Goal: Find contact information: Find contact information

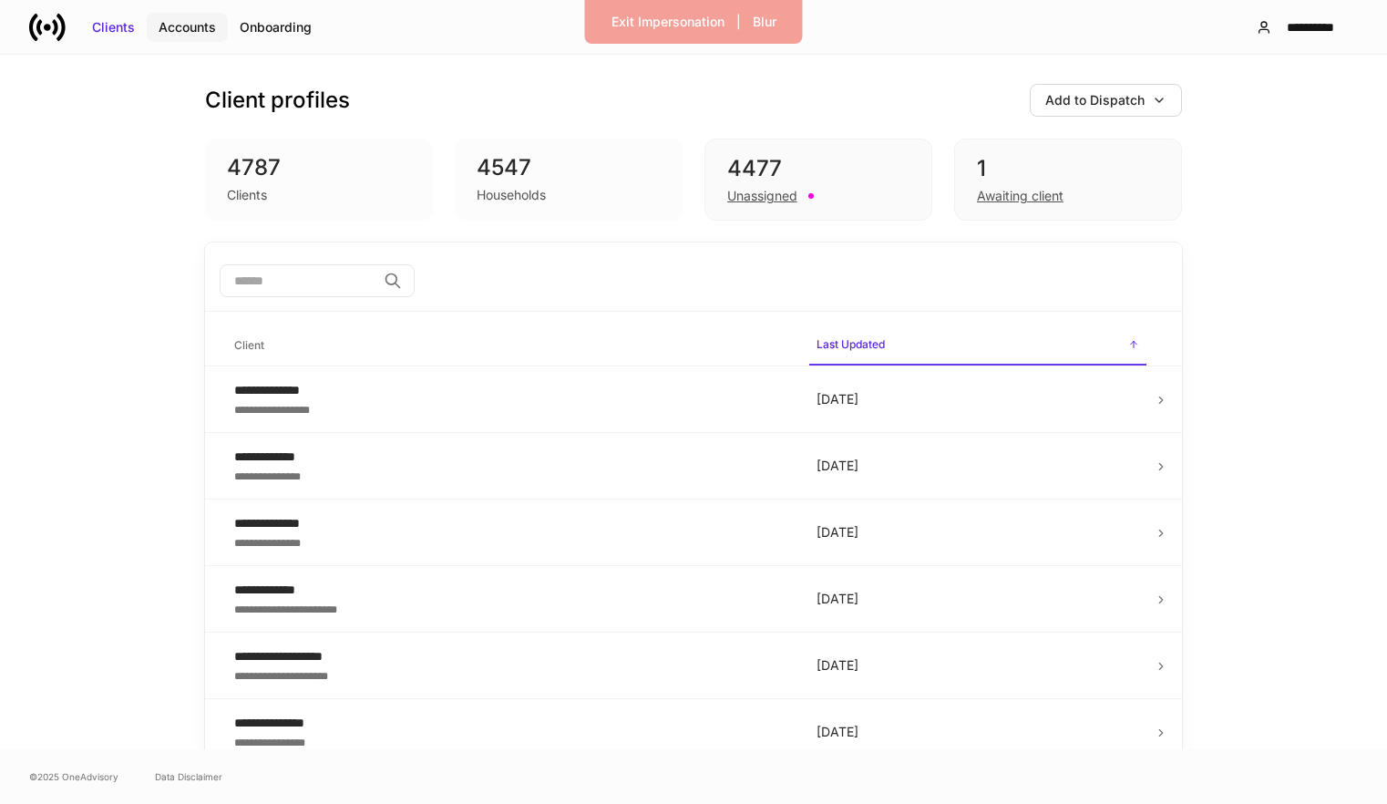
click at [165, 20] on div "Accounts" at bounding box center [187, 27] width 57 height 18
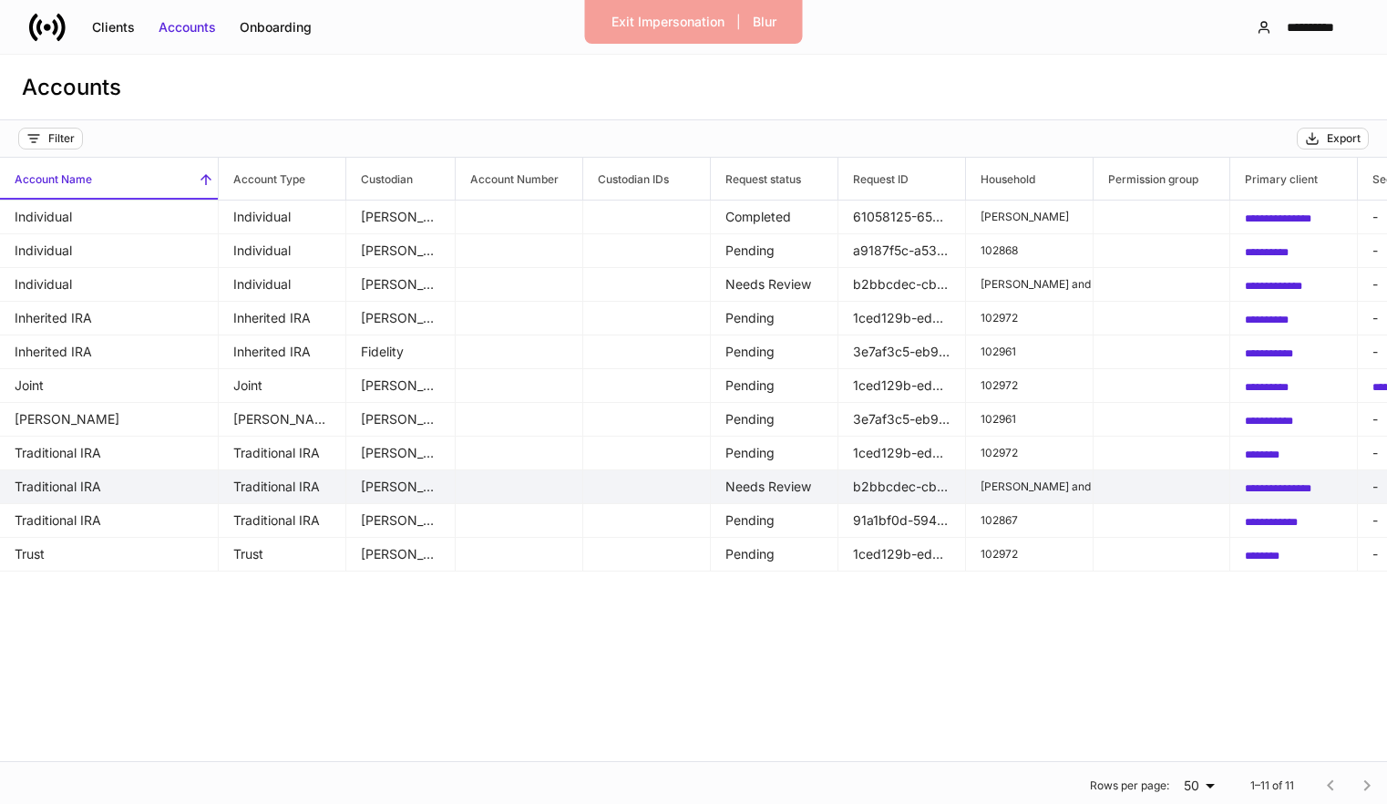
scroll to position [0, 1356]
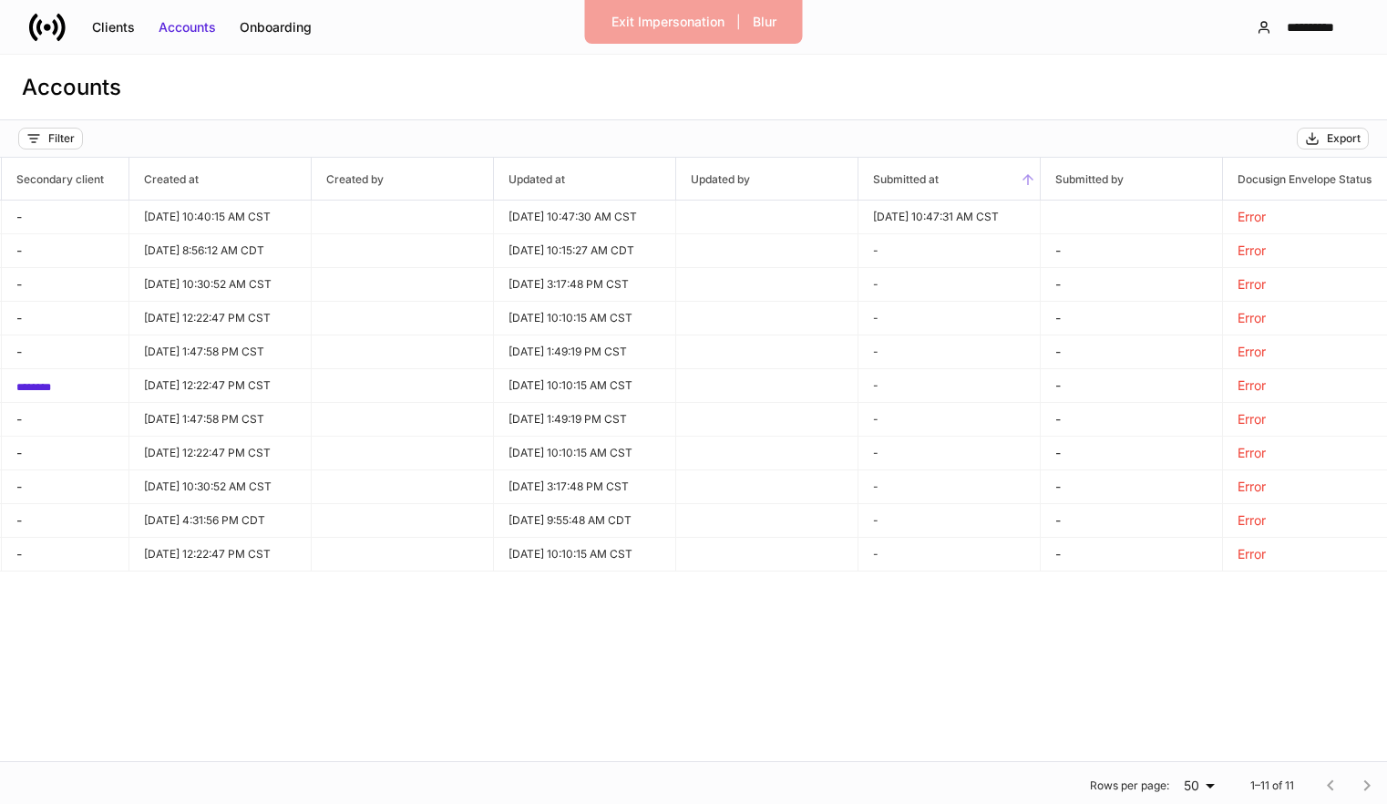
click at [1022, 183] on icon at bounding box center [1028, 179] width 16 height 16
click at [668, 180] on div at bounding box center [671, 179] width 7 height 42
click at [645, 176] on span "Updated at" at bounding box center [584, 179] width 181 height 42
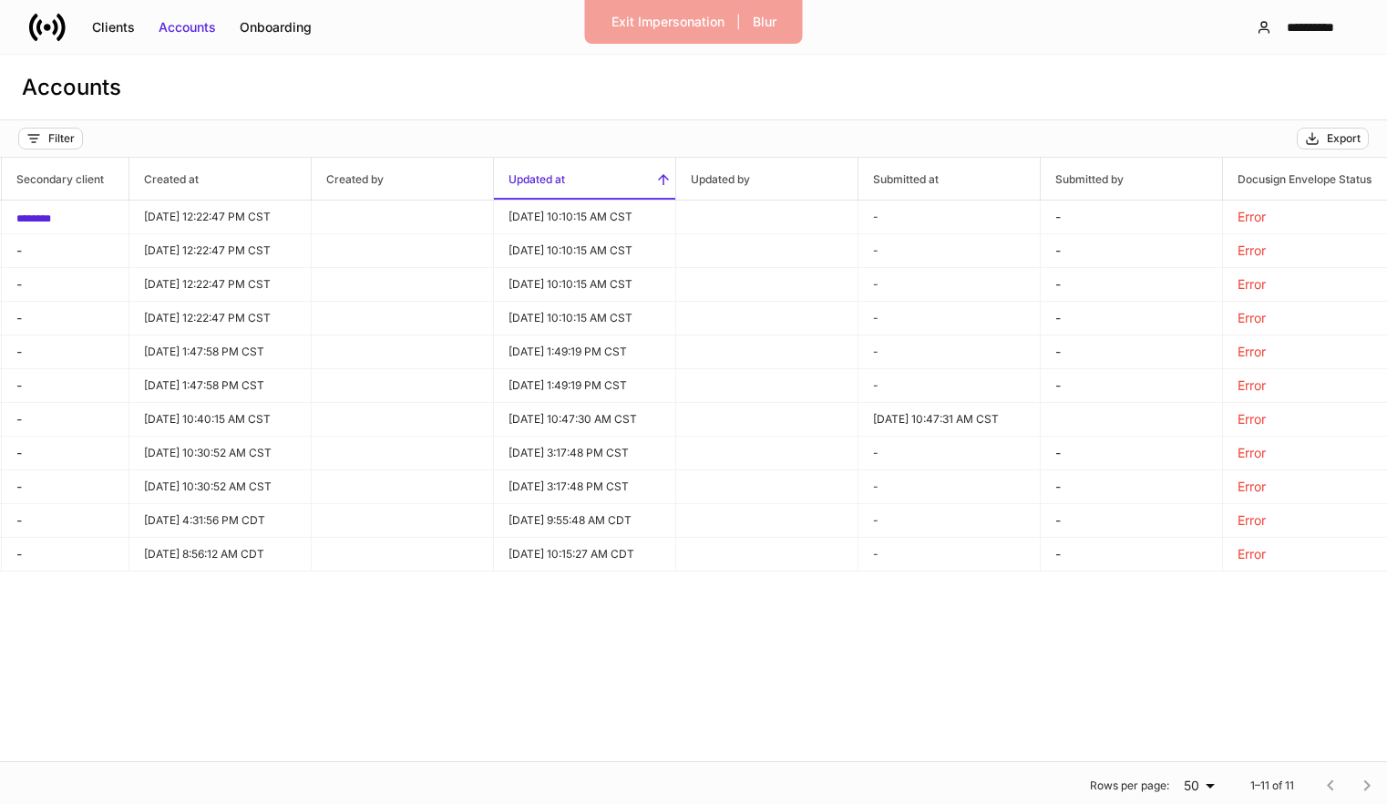
click at [655, 176] on icon at bounding box center [663, 179] width 16 height 16
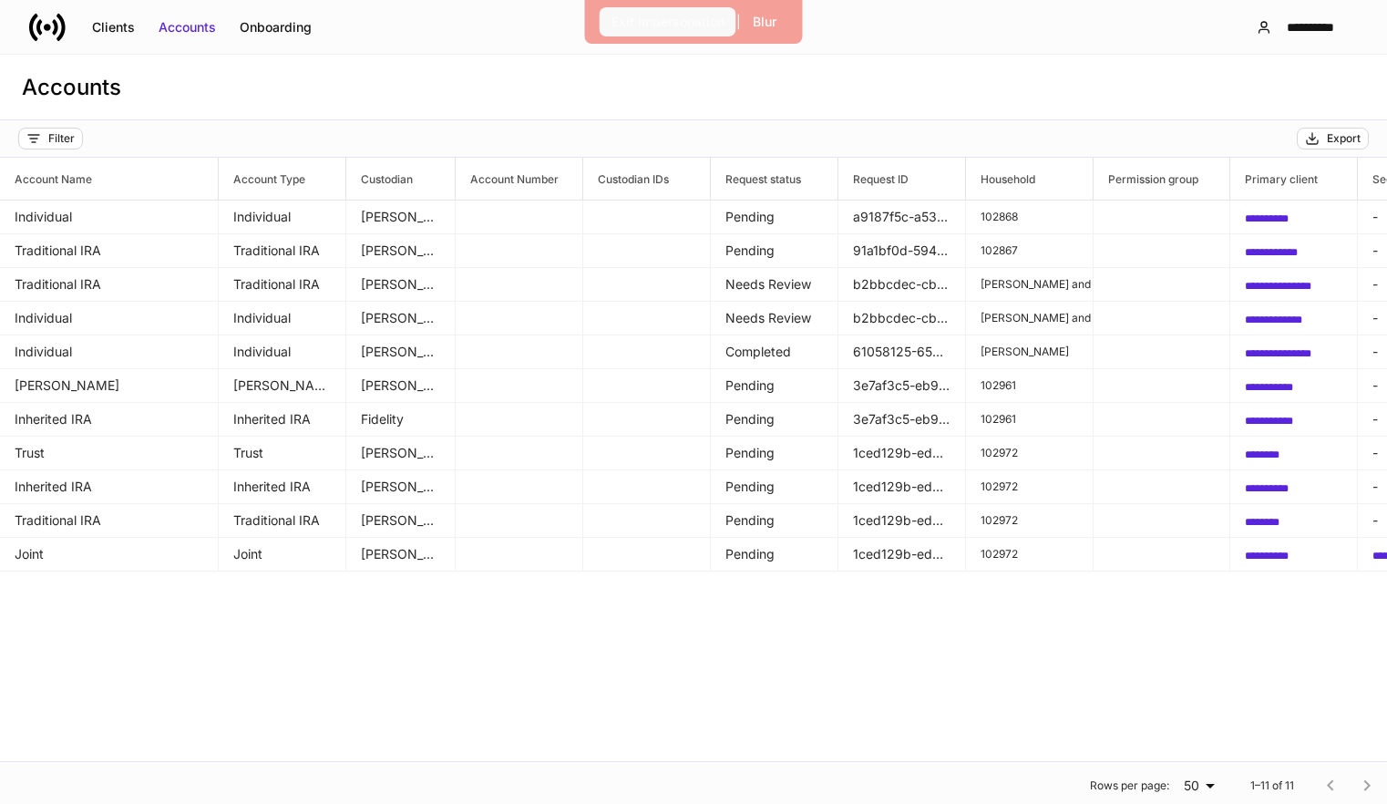
click at [690, 26] on div "Exit Impersonation" at bounding box center [668, 22] width 113 height 18
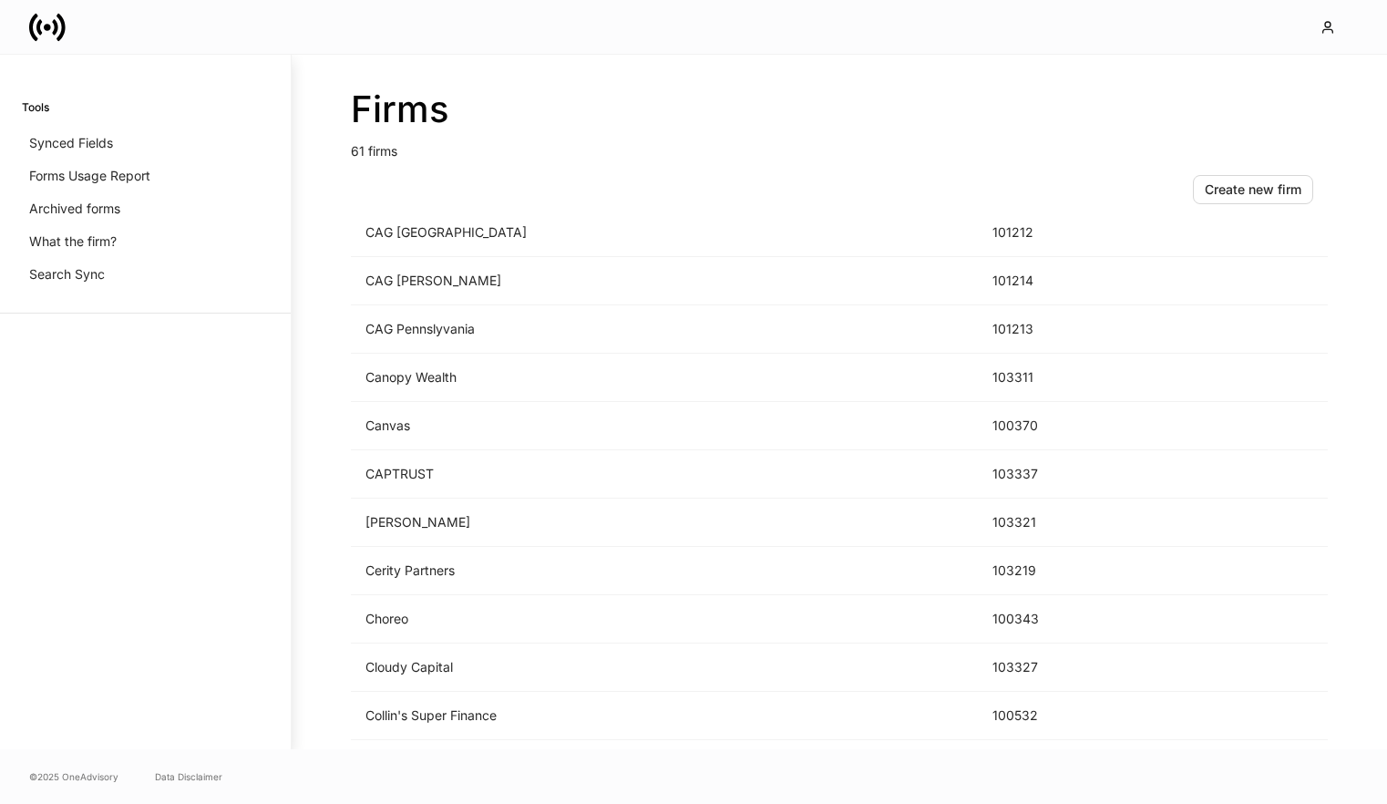
scroll to position [375, 0]
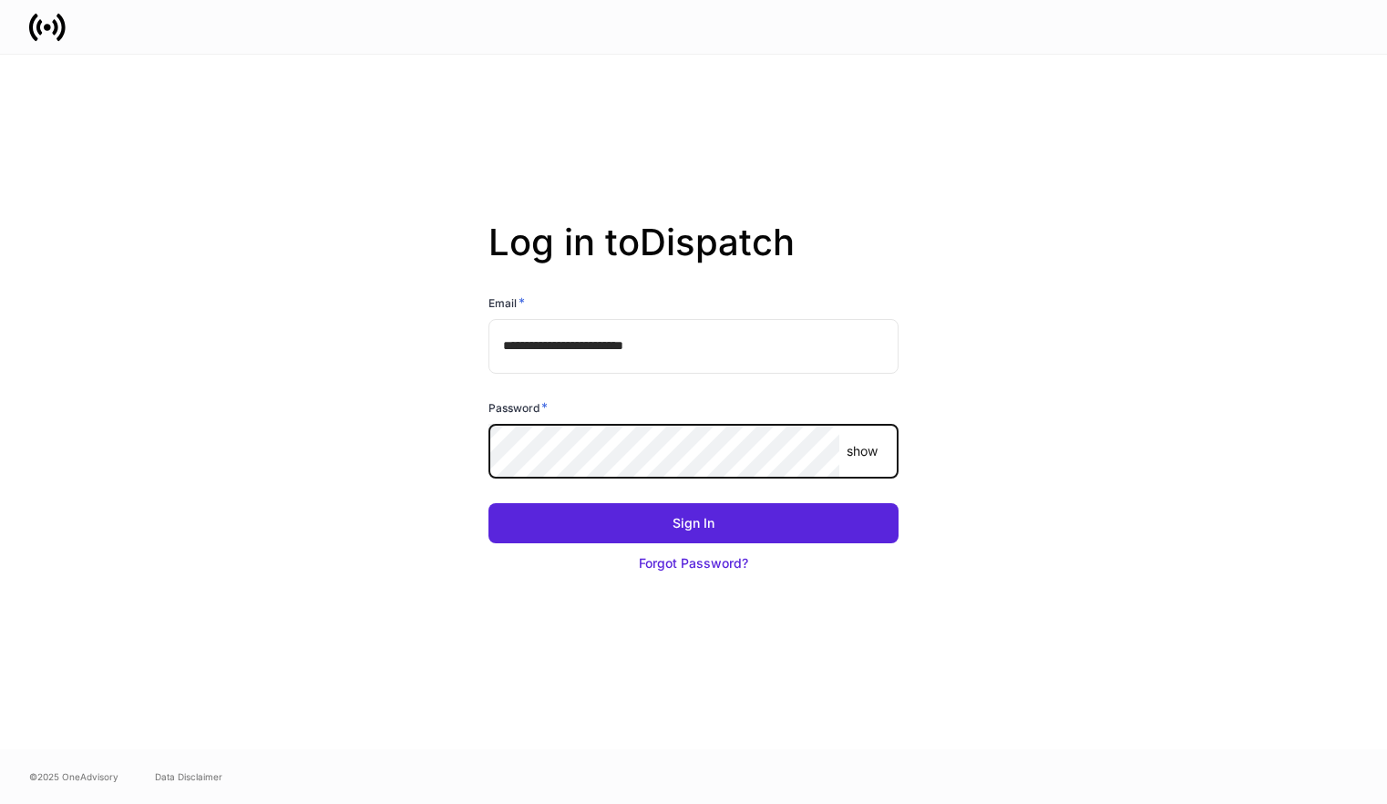
type input "**********"
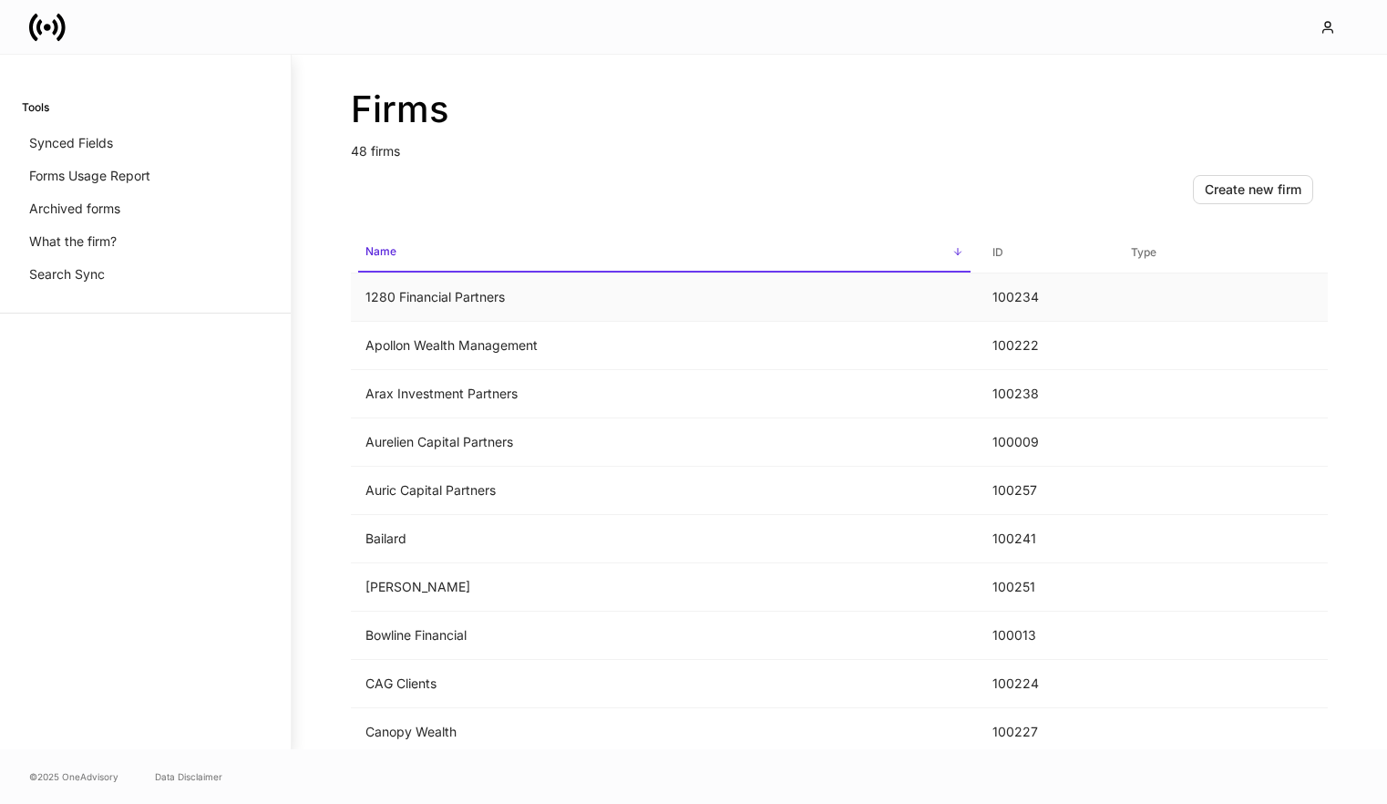
click at [543, 306] on td "1280 Financial Partners" at bounding box center [664, 297] width 627 height 48
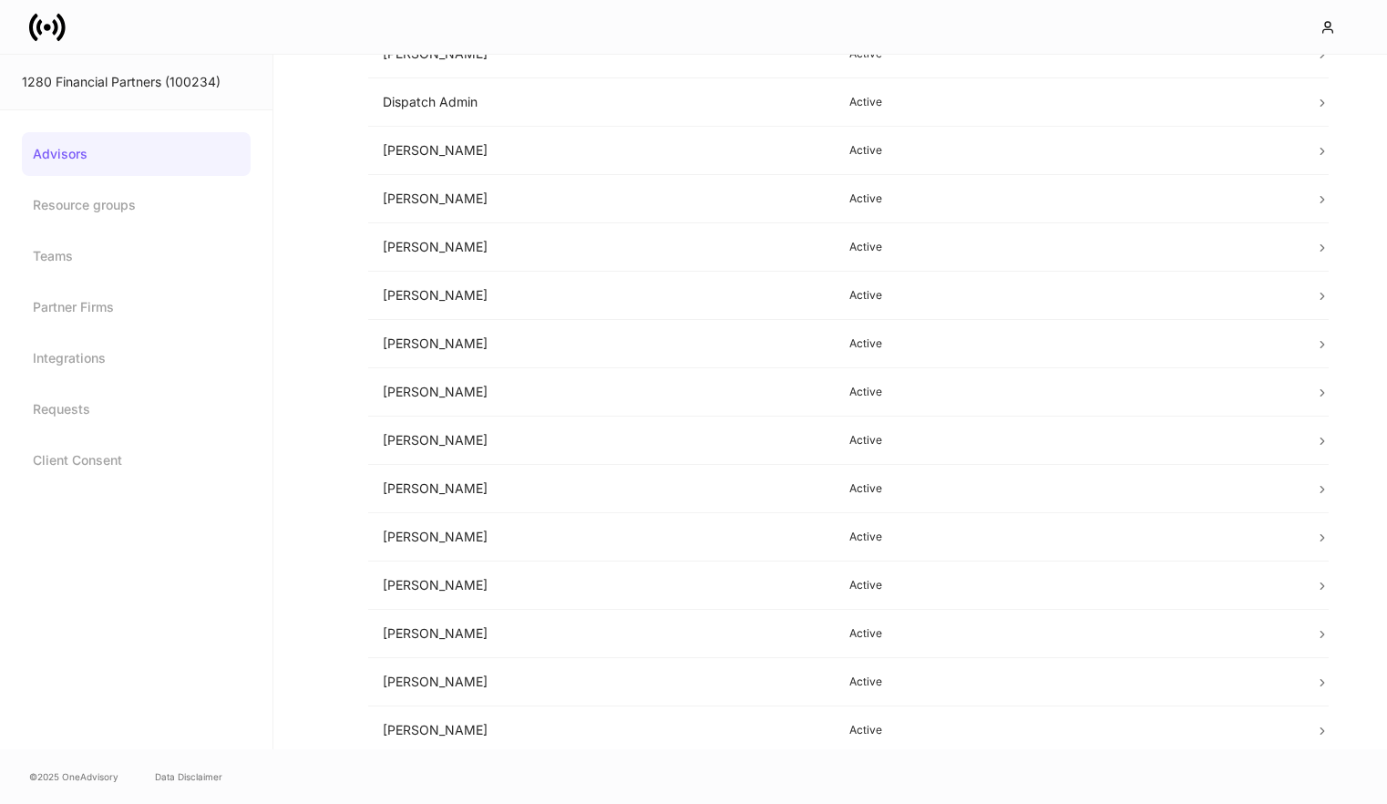
scroll to position [985, 0]
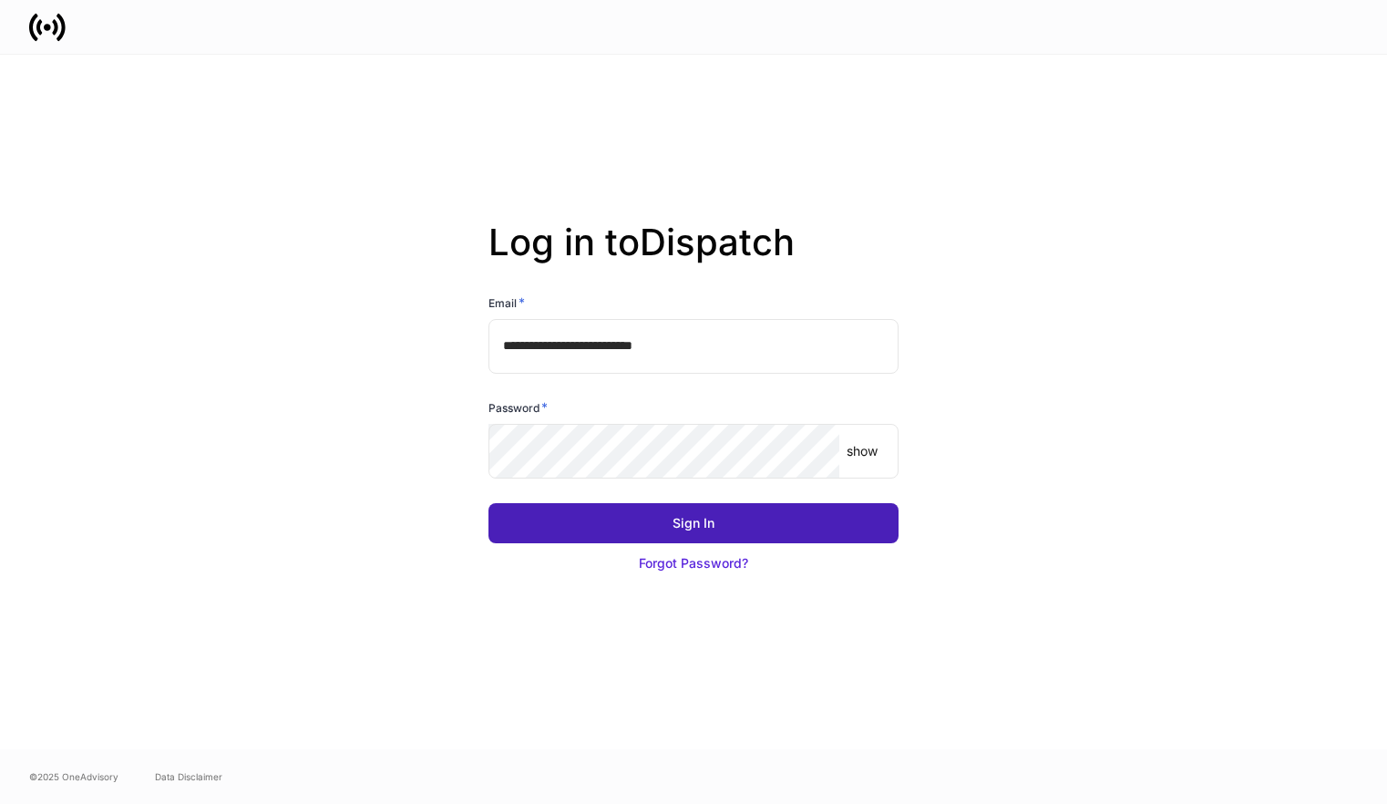
click at [572, 524] on button "Sign In" at bounding box center [693, 523] width 410 height 40
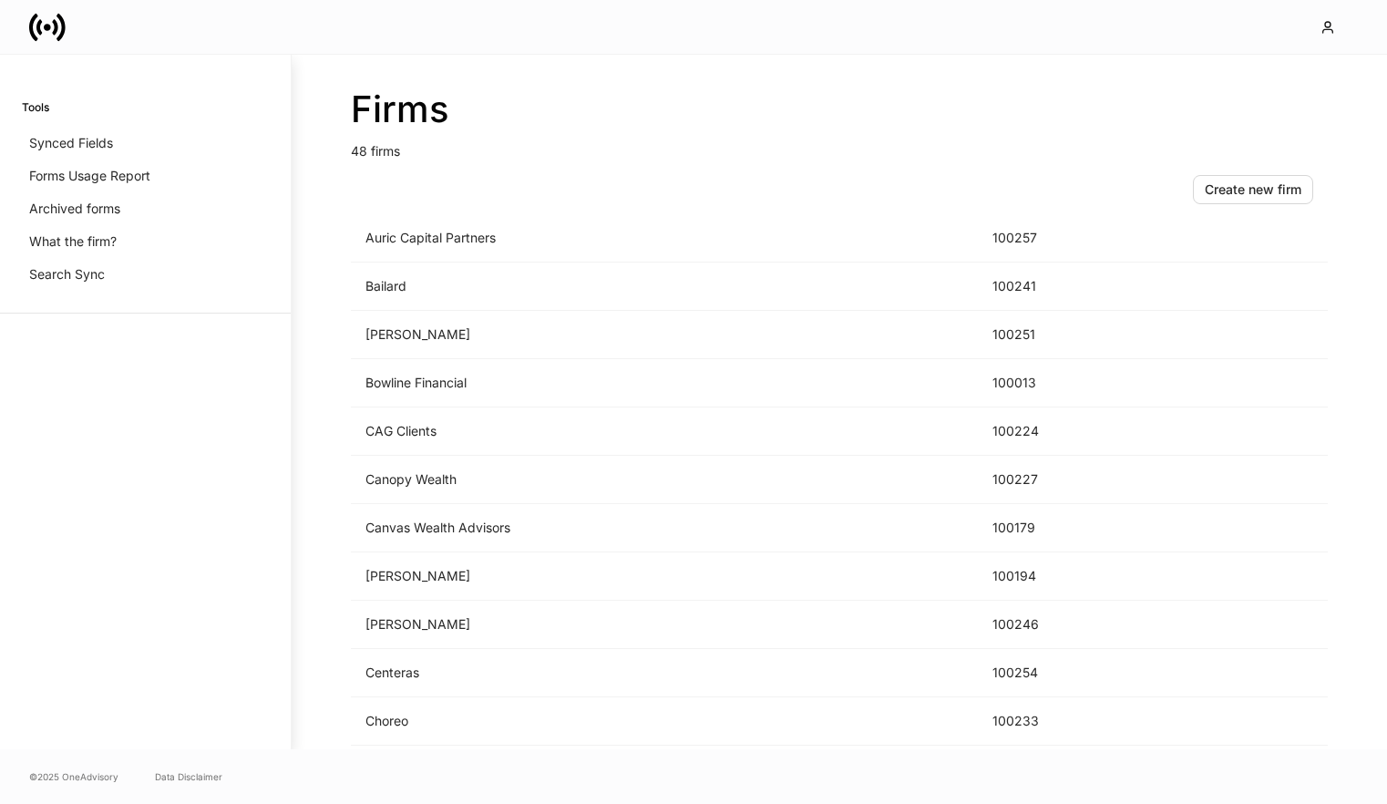
scroll to position [356, 0]
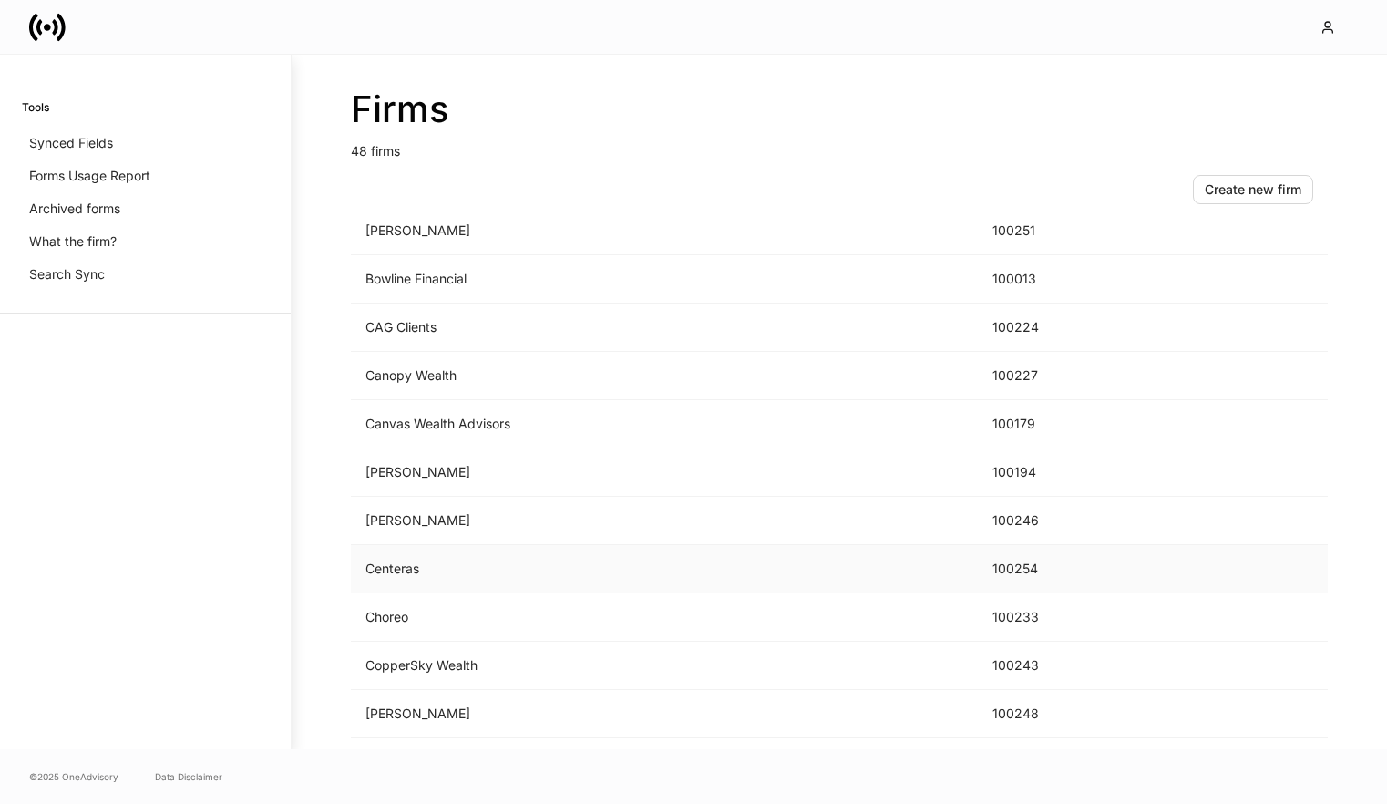
click at [463, 563] on td "Centeras" at bounding box center [664, 569] width 627 height 48
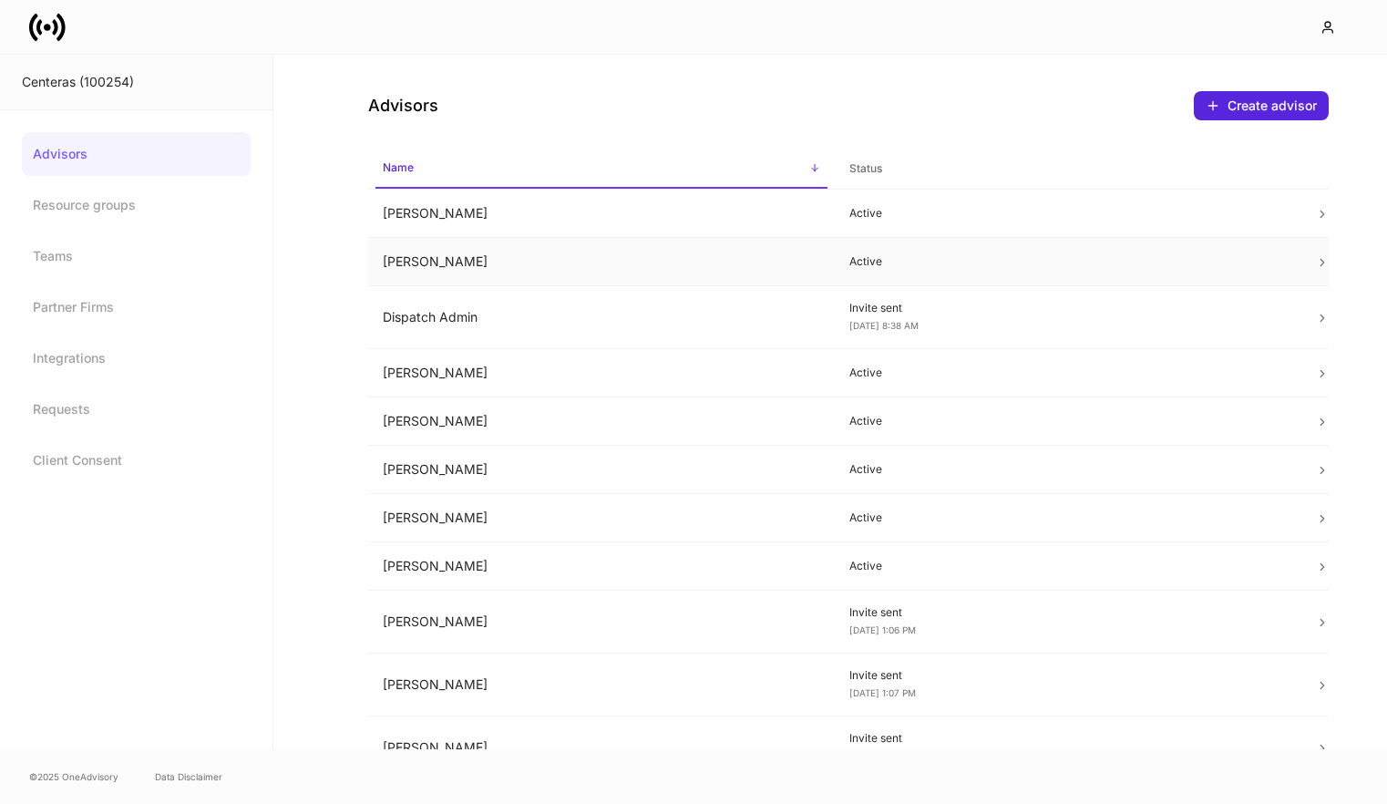
click at [720, 264] on td "[PERSON_NAME]" at bounding box center [601, 262] width 467 height 48
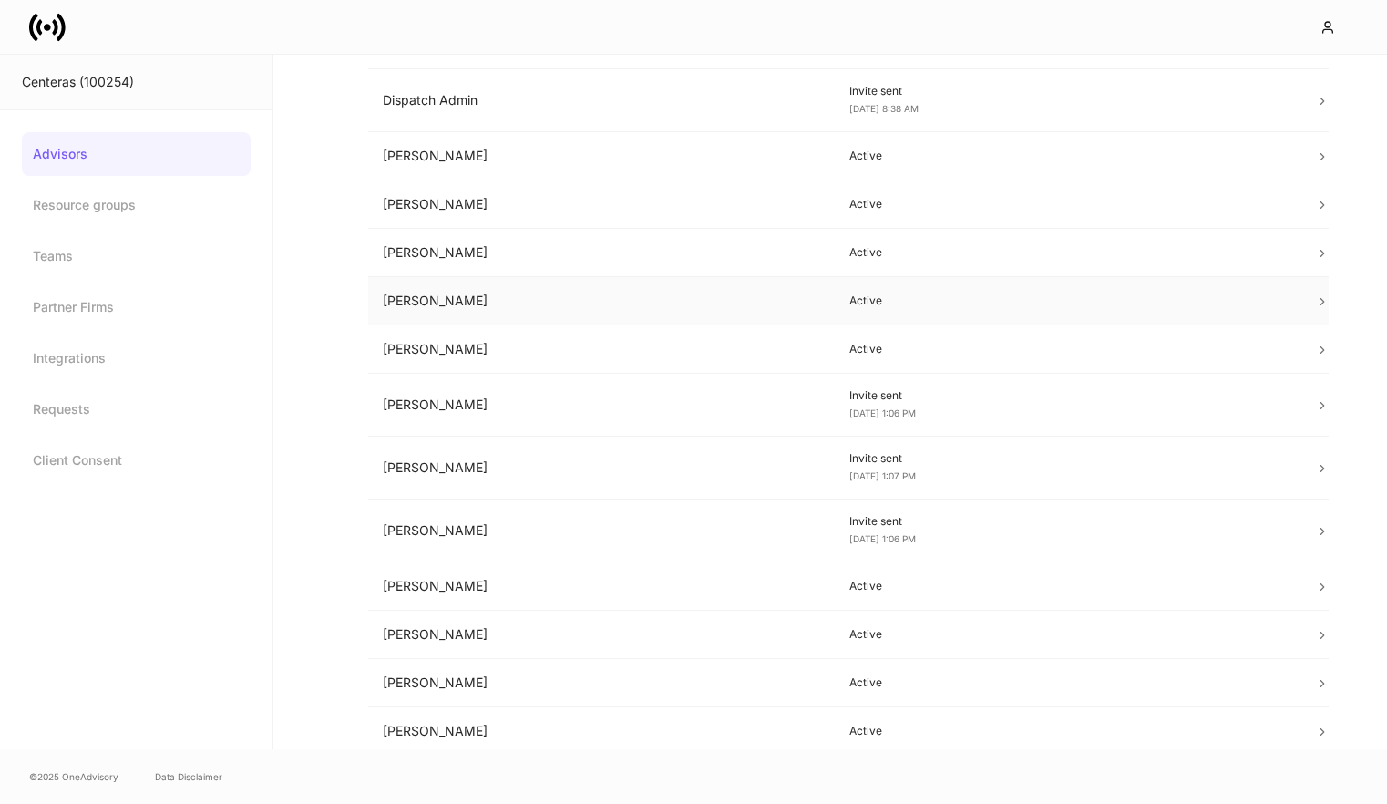
scroll to position [426, 0]
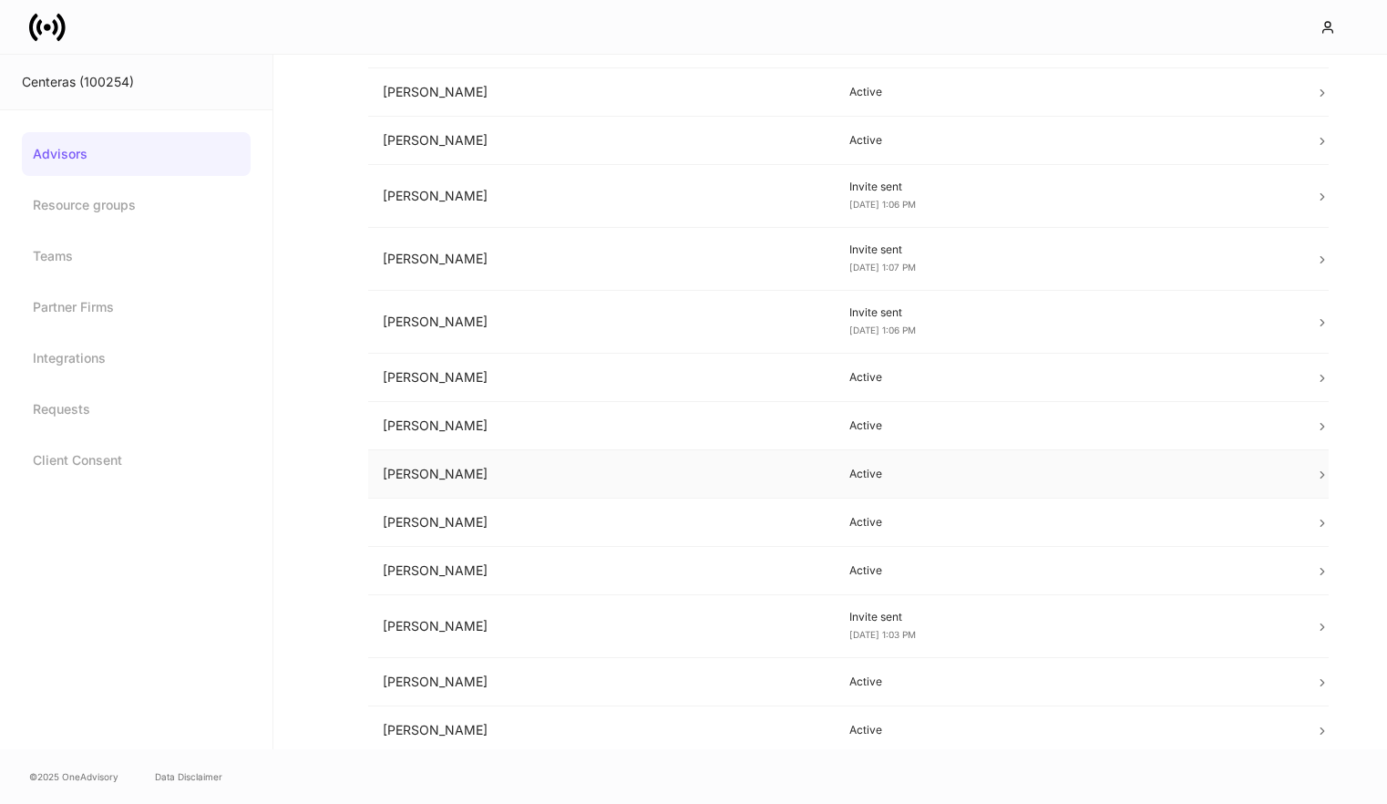
click at [538, 473] on td "[PERSON_NAME]" at bounding box center [601, 474] width 467 height 48
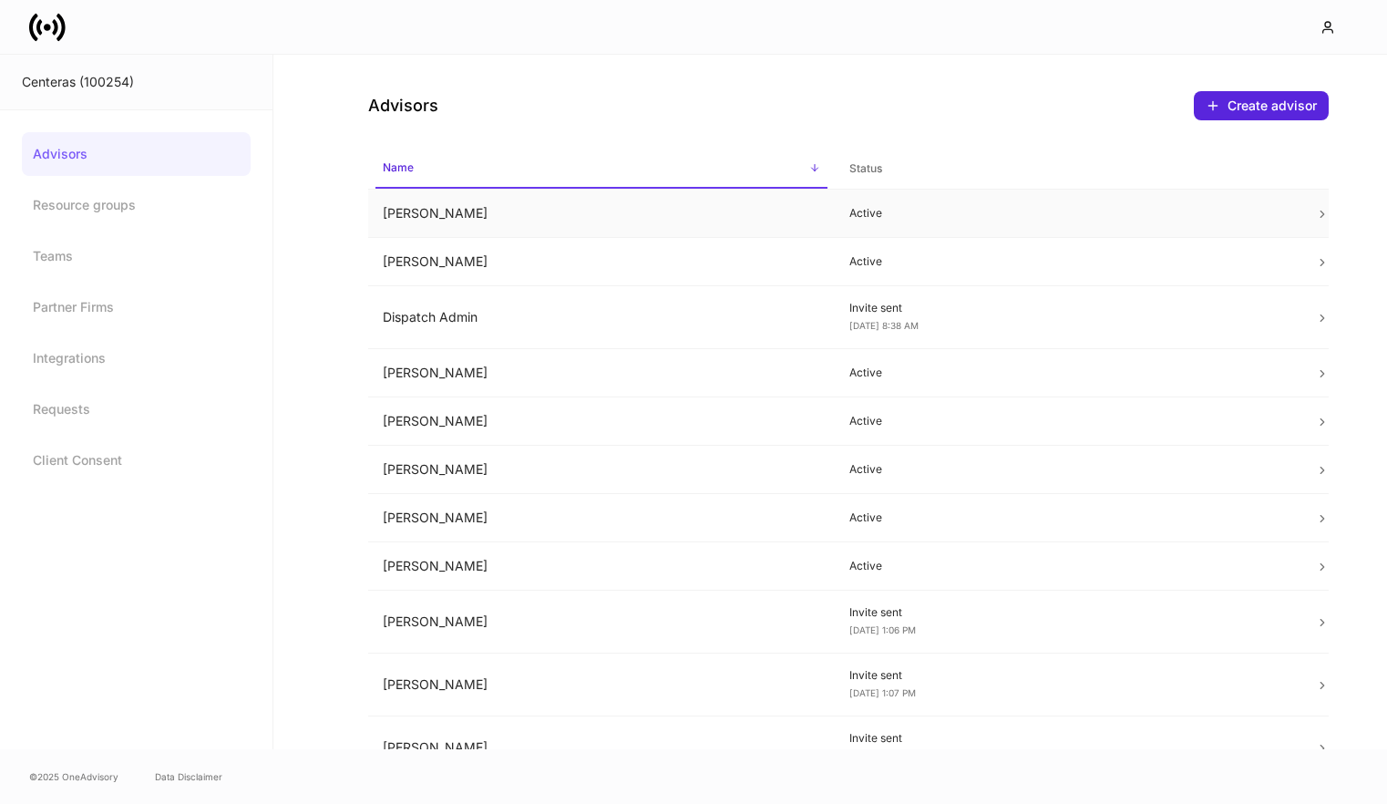
click at [424, 225] on td "Aviance Sturgis" at bounding box center [601, 214] width 467 height 48
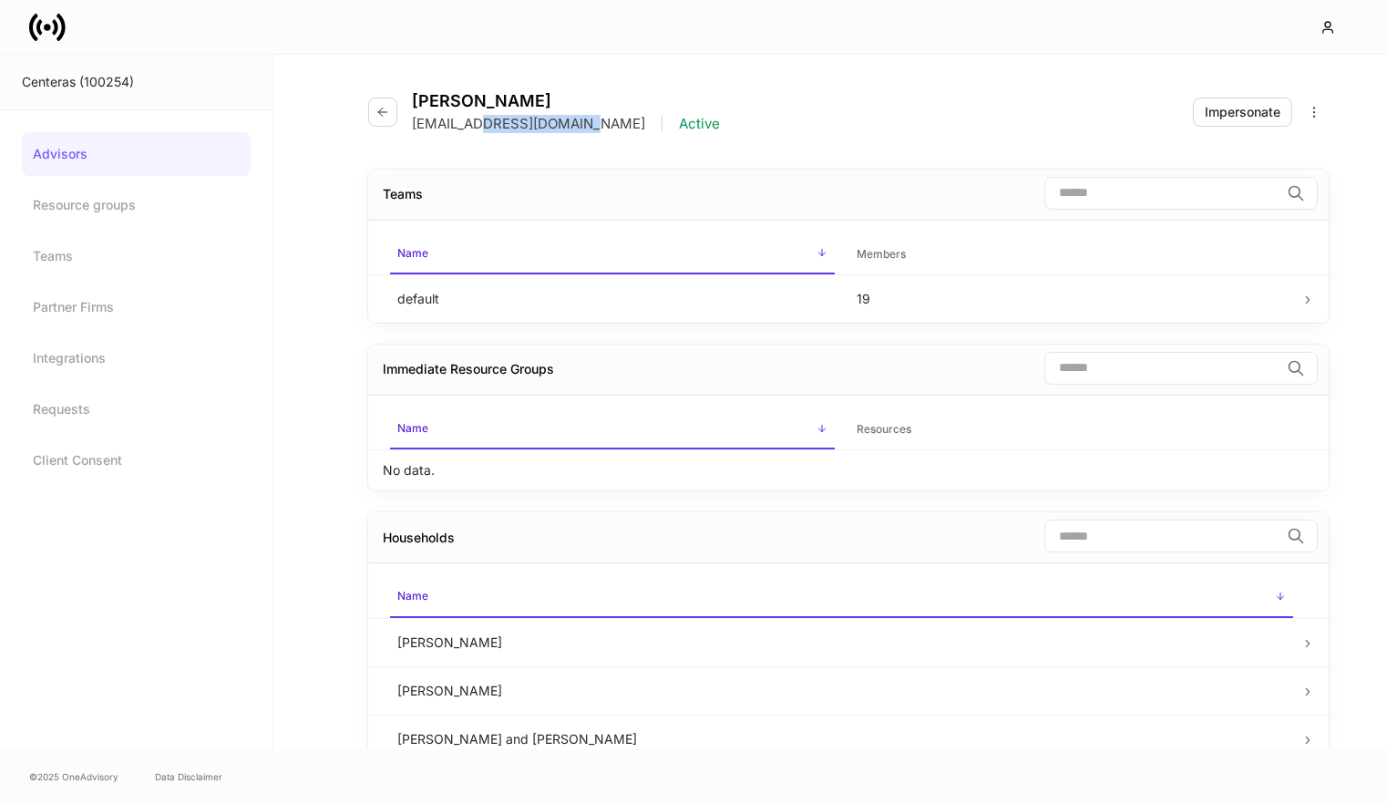
drag, startPoint x: 588, startPoint y: 128, endPoint x: 475, endPoint y: 128, distance: 113.0
click at [475, 128] on div "asturgis@centeraspw.com | Active" at bounding box center [566, 124] width 308 height 18
copy p "centeraspw.com"
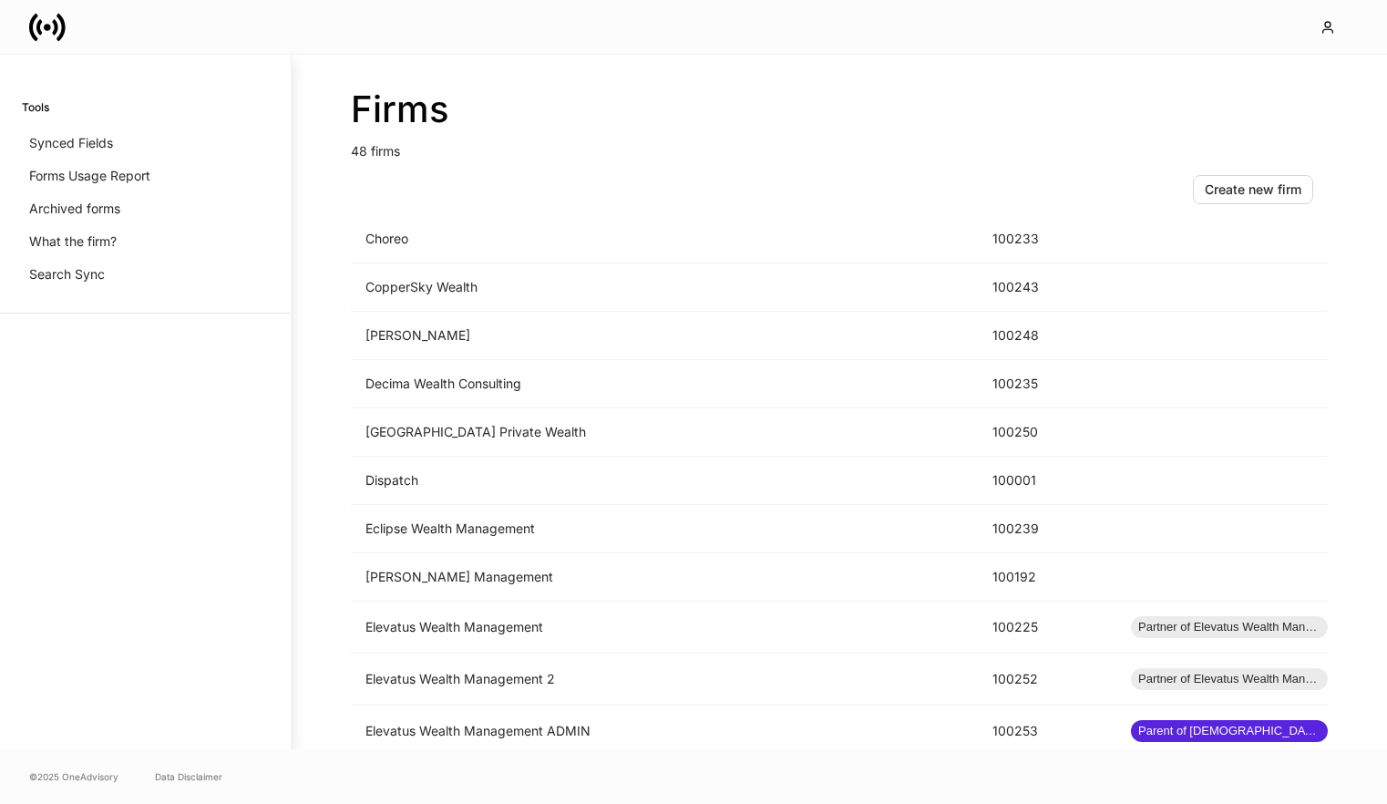
scroll to position [1013, 0]
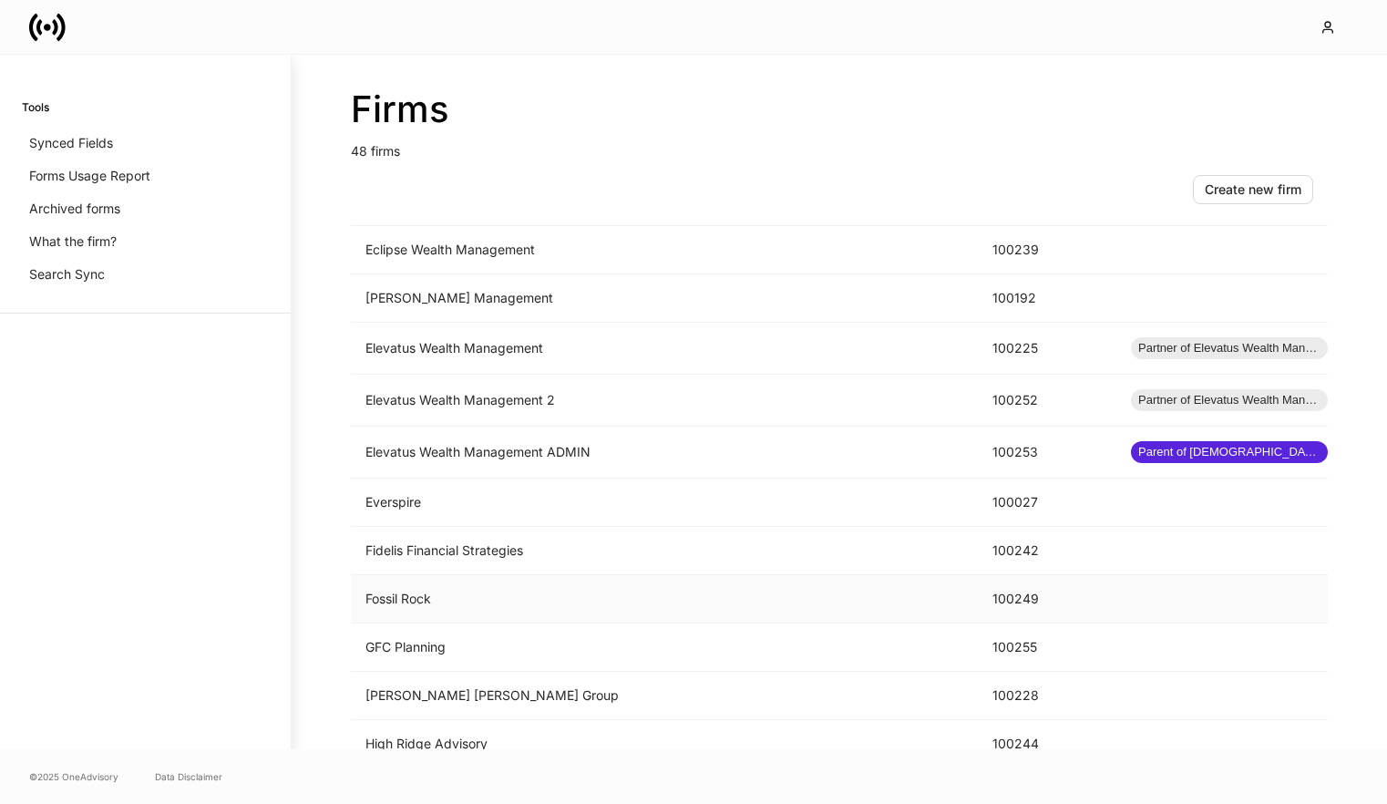
click at [456, 599] on td "Fossil Rock" at bounding box center [664, 599] width 627 height 48
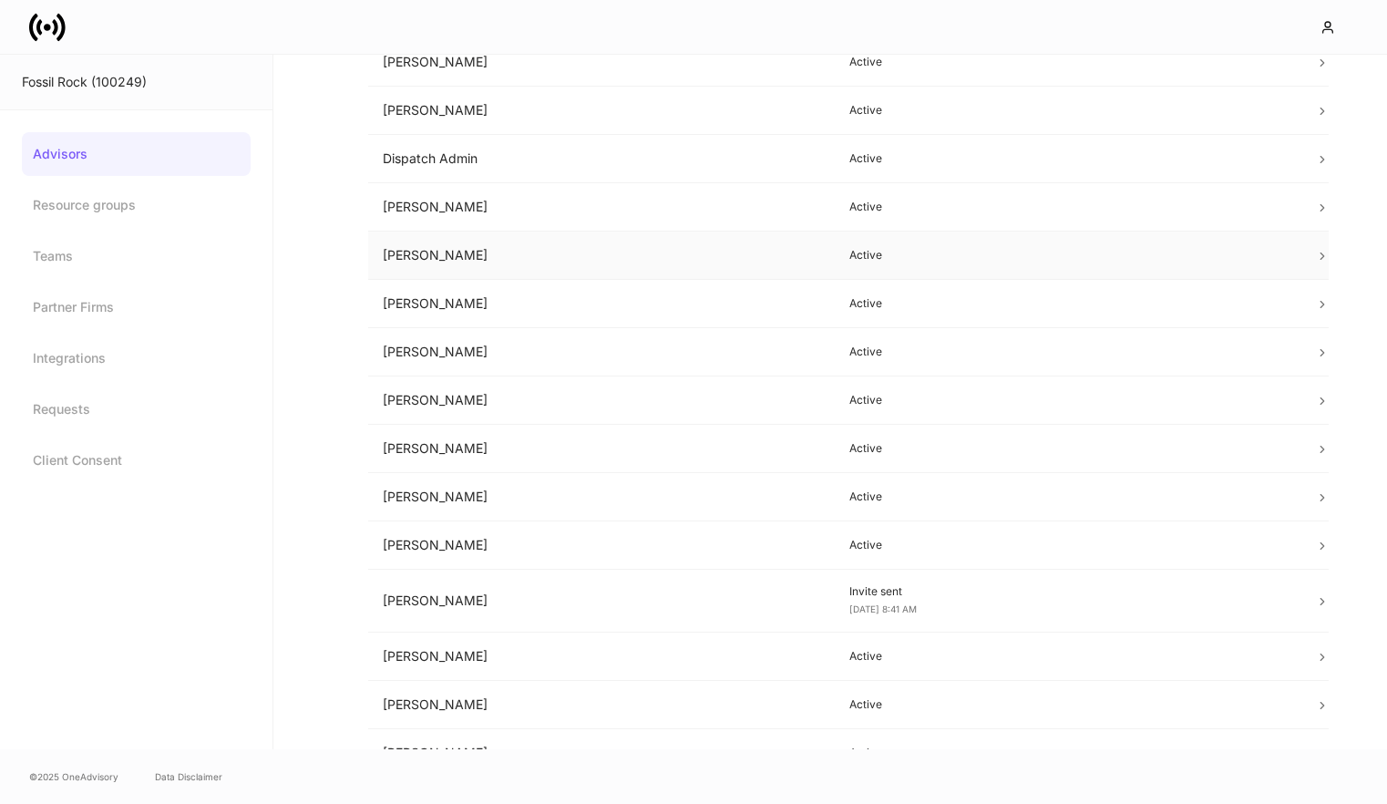
scroll to position [662, 0]
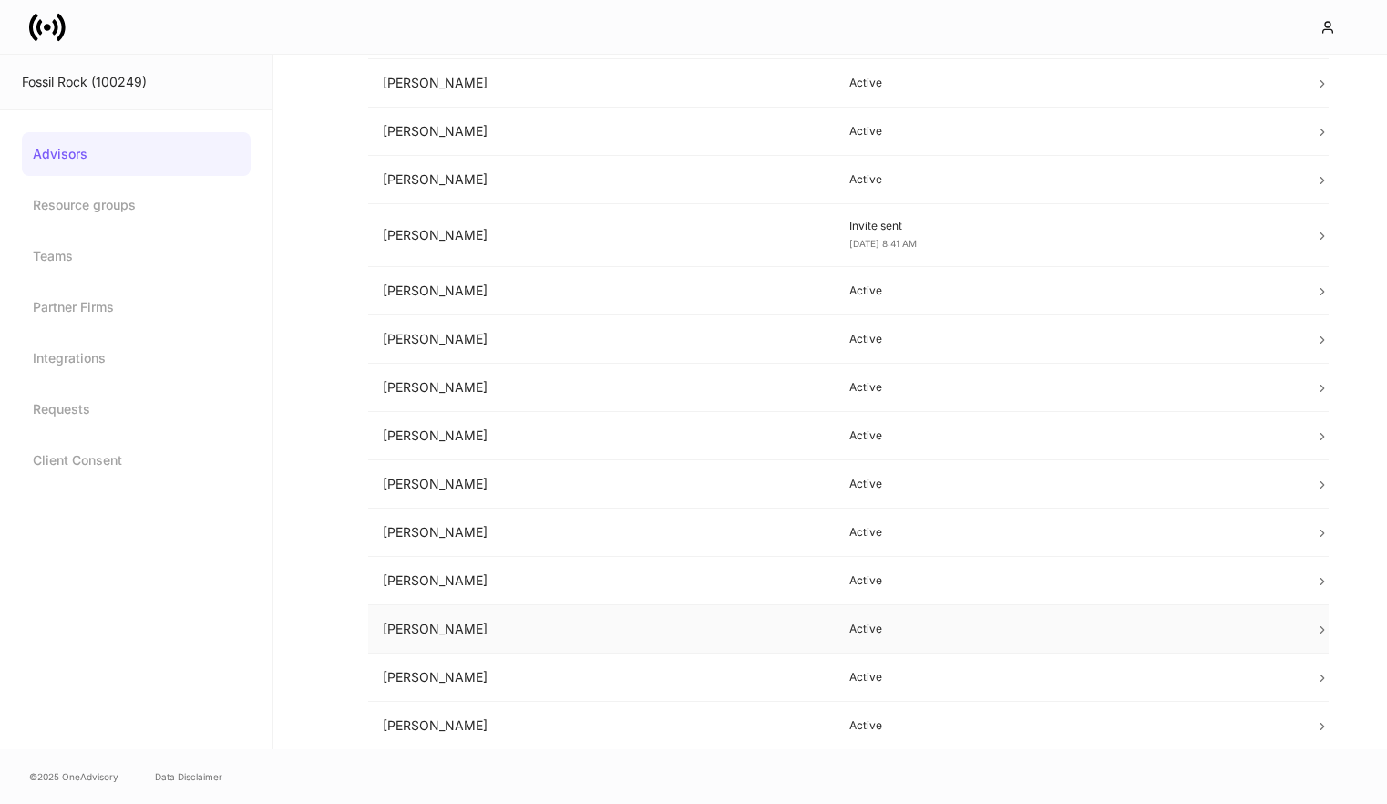
click at [514, 634] on td "Robert Brown" at bounding box center [601, 629] width 467 height 48
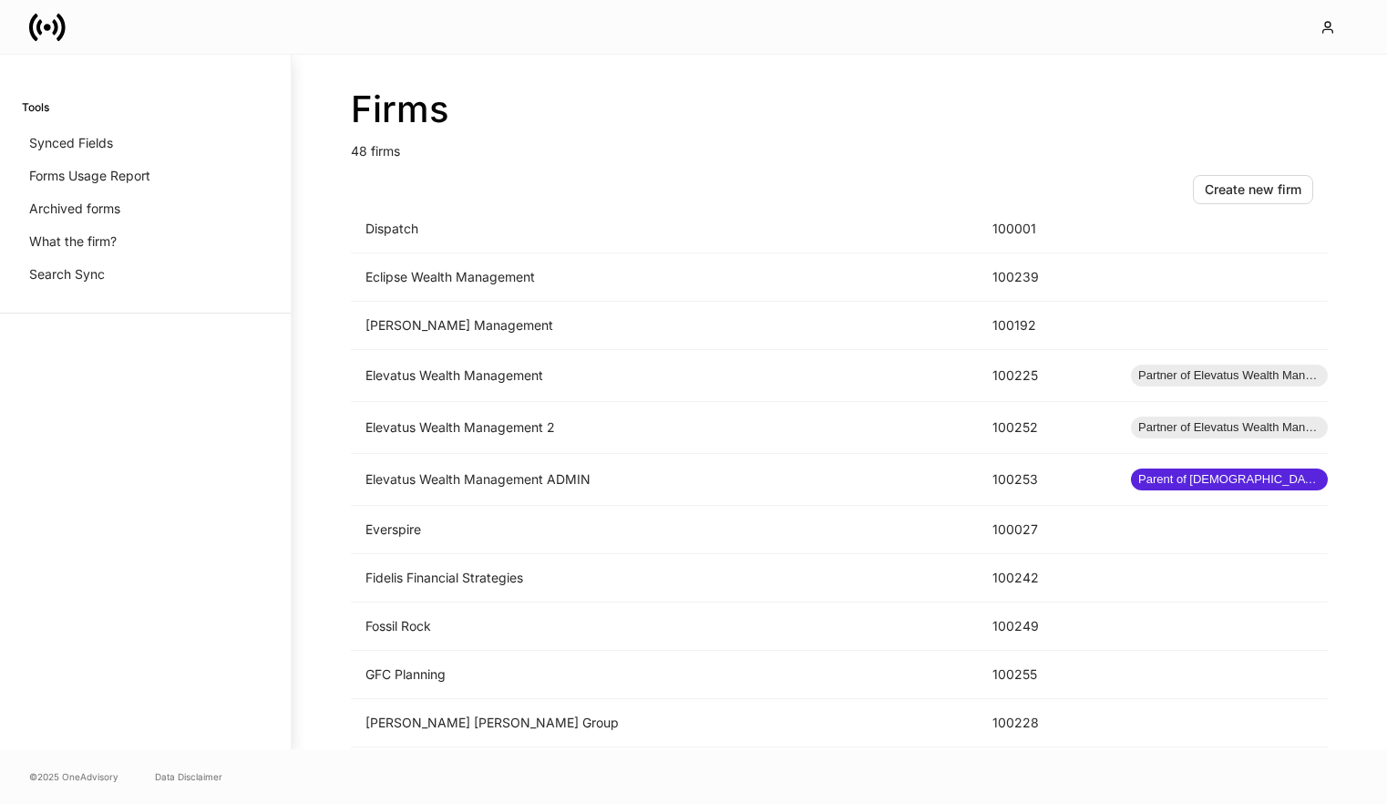
scroll to position [1130, 0]
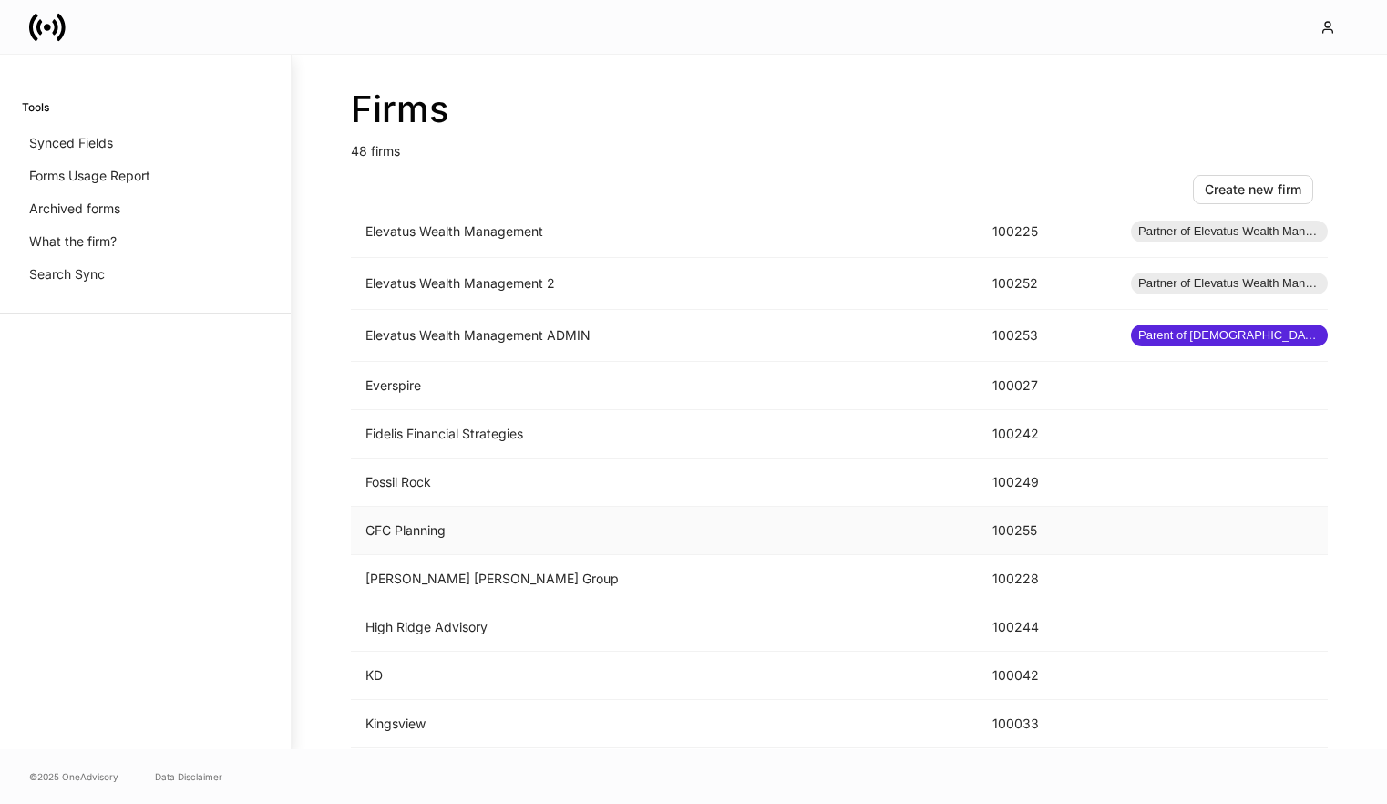
click at [612, 536] on td "GFC Planning" at bounding box center [664, 531] width 627 height 48
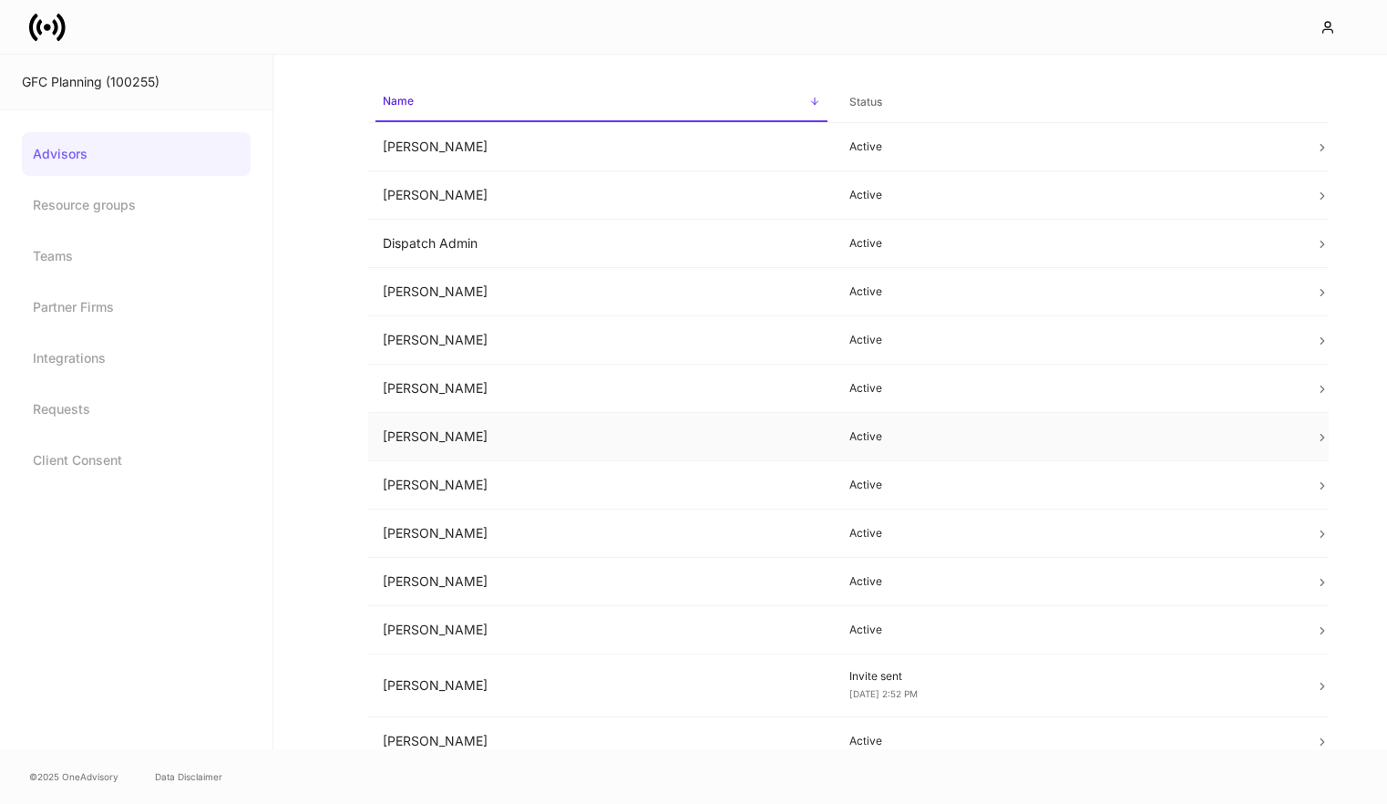
scroll to position [92, 0]
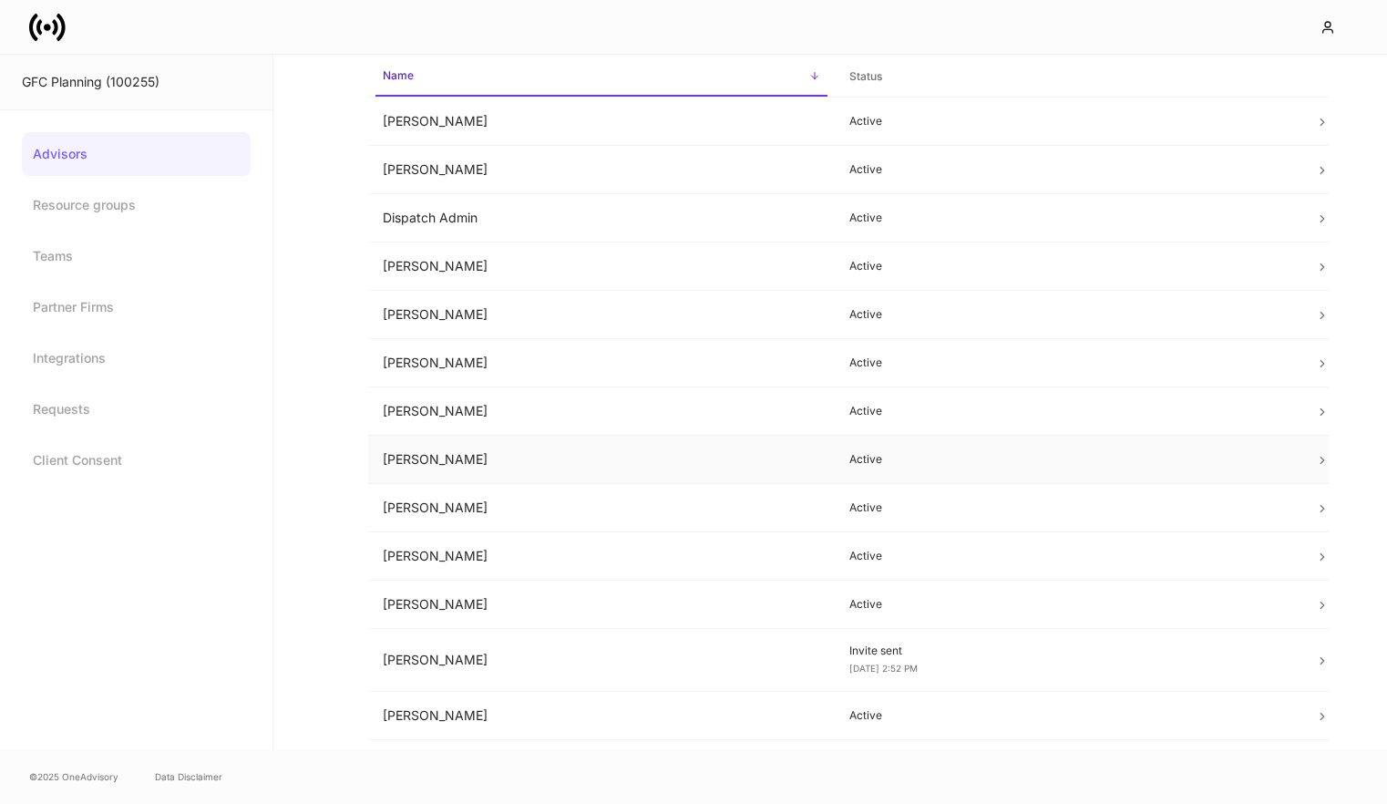
click at [689, 453] on td "Karen Miller" at bounding box center [601, 460] width 467 height 48
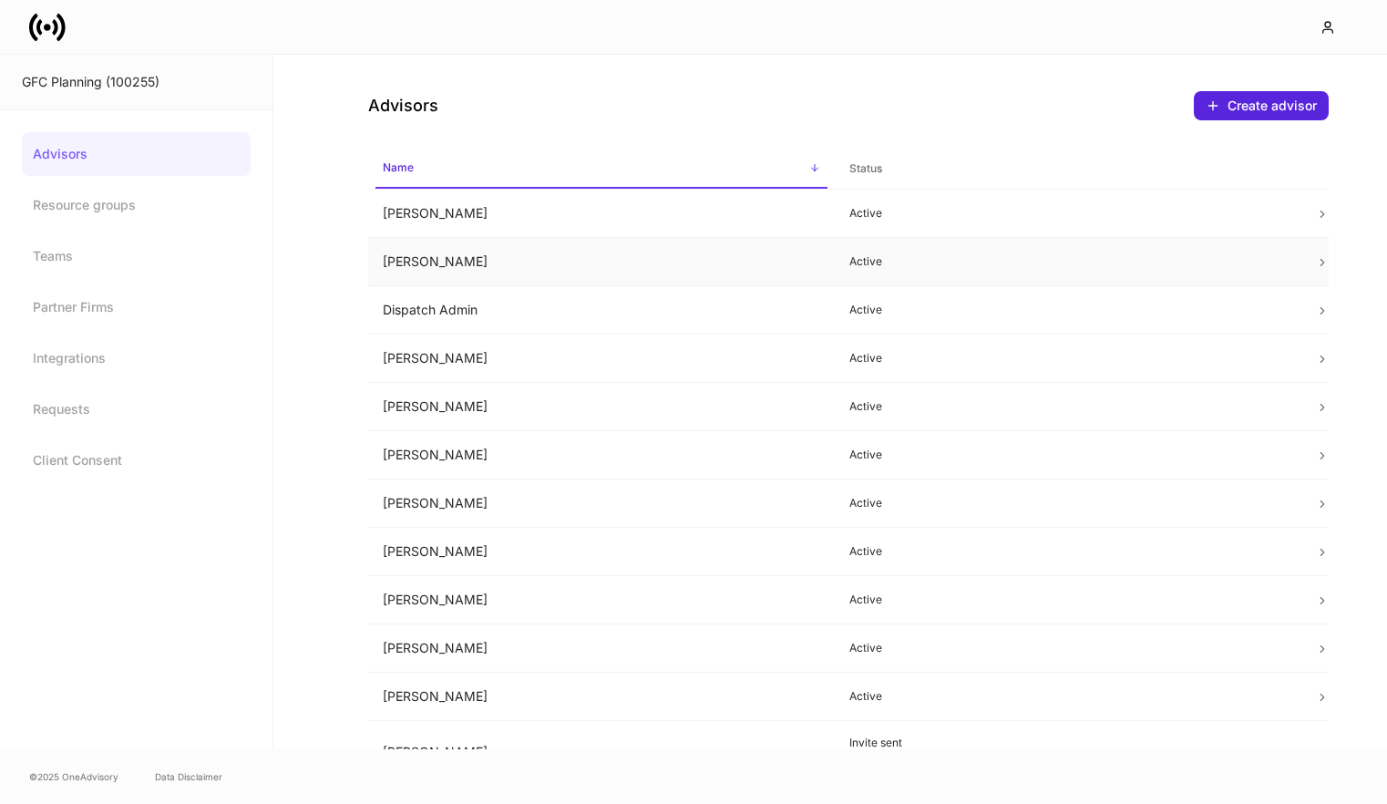
click at [534, 271] on td "Brenda Huebner" at bounding box center [601, 262] width 467 height 48
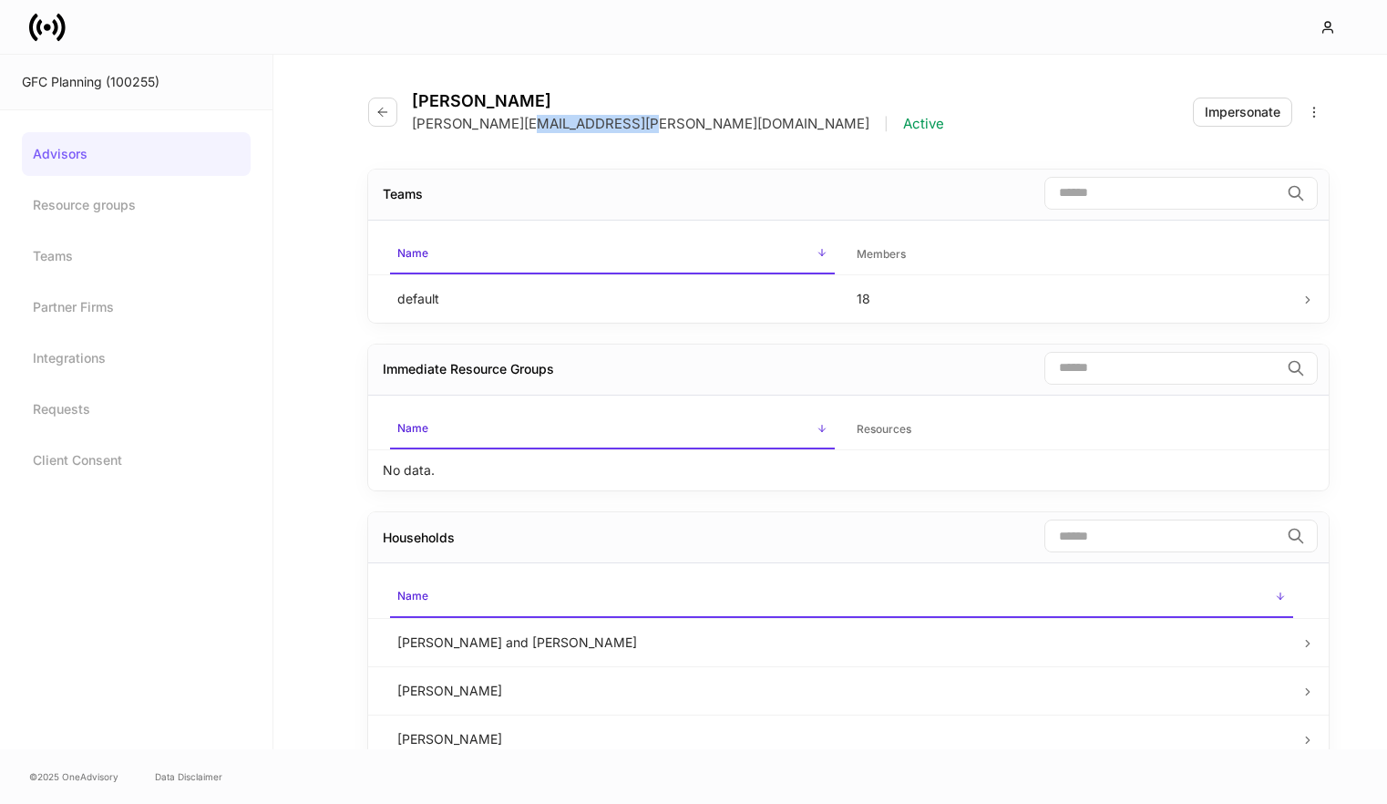
drag, startPoint x: 640, startPoint y: 129, endPoint x: 530, endPoint y: 129, distance: 109.4
click at [530, 129] on div "brenda.huebner@gfcplanning.com | Active" at bounding box center [678, 124] width 532 height 18
copy p "gfcplanning.com"
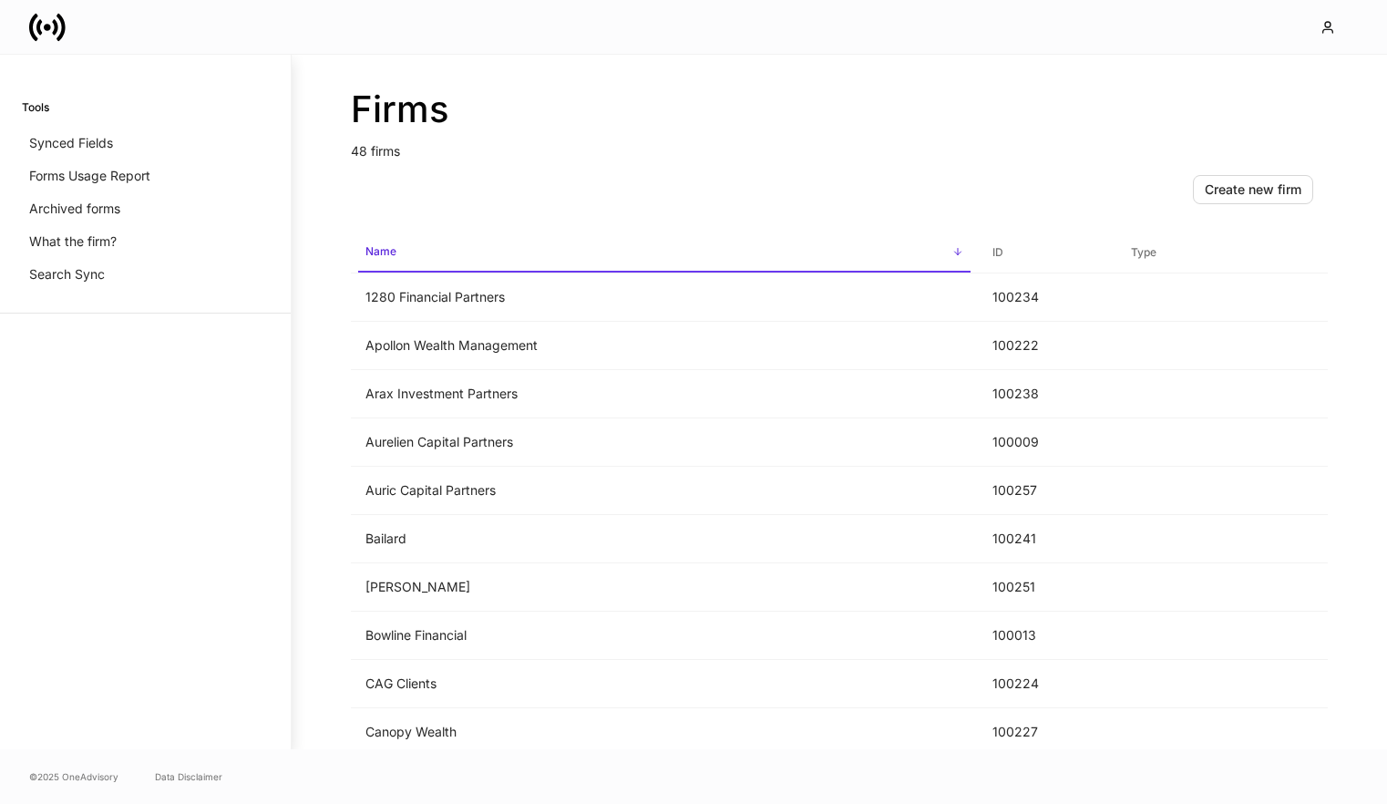
scroll to position [1853, 0]
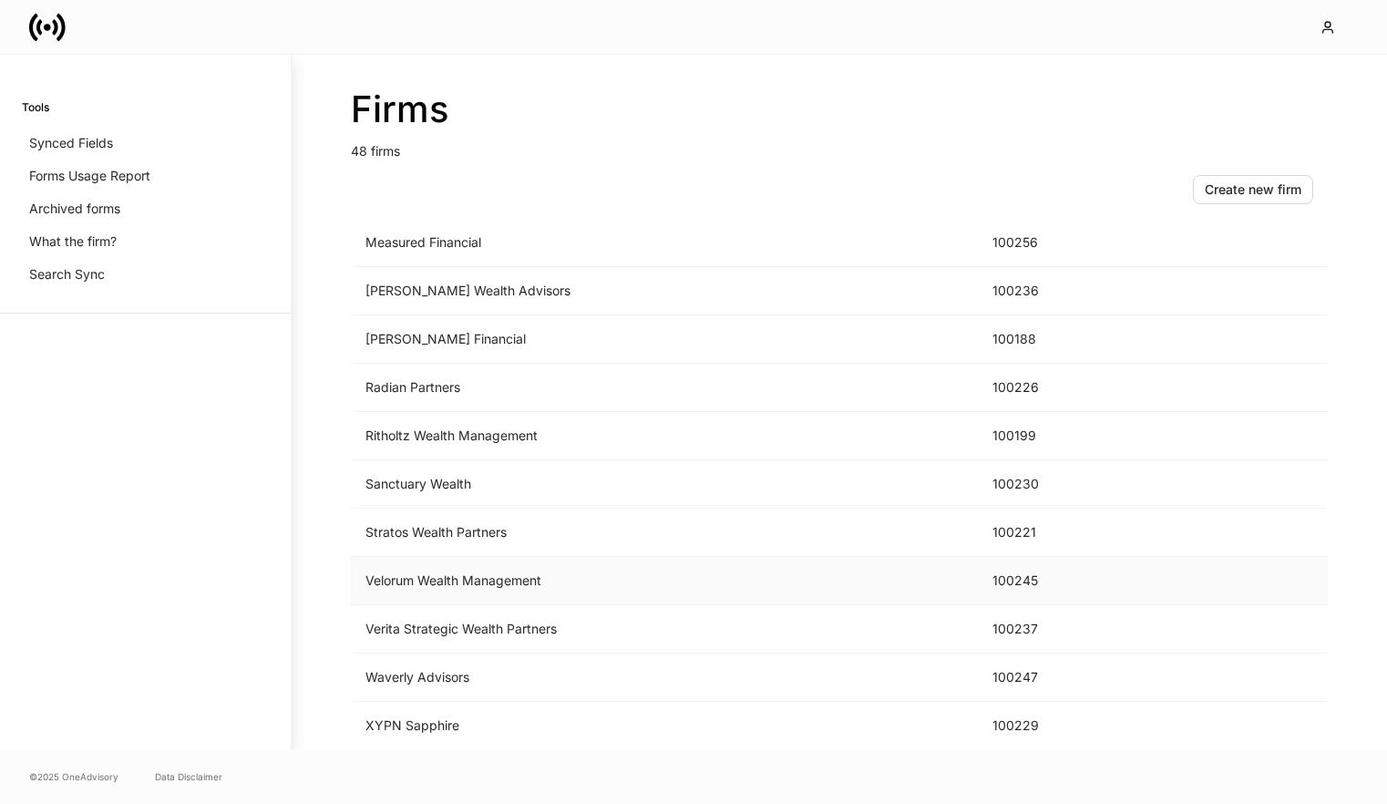
click at [513, 599] on td "Velorum Wealth Management" at bounding box center [664, 581] width 627 height 48
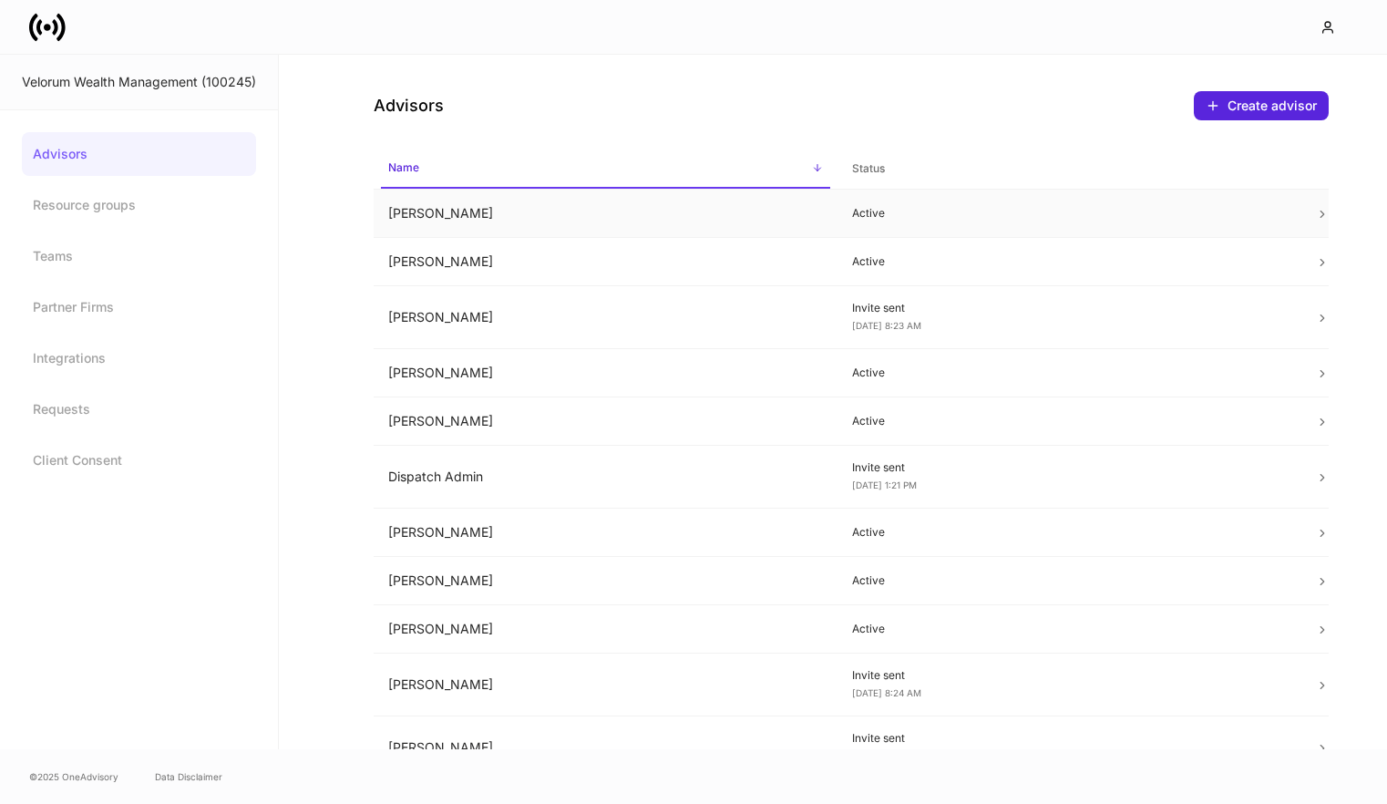
click at [515, 225] on td "Bernard Reed" at bounding box center [606, 214] width 464 height 48
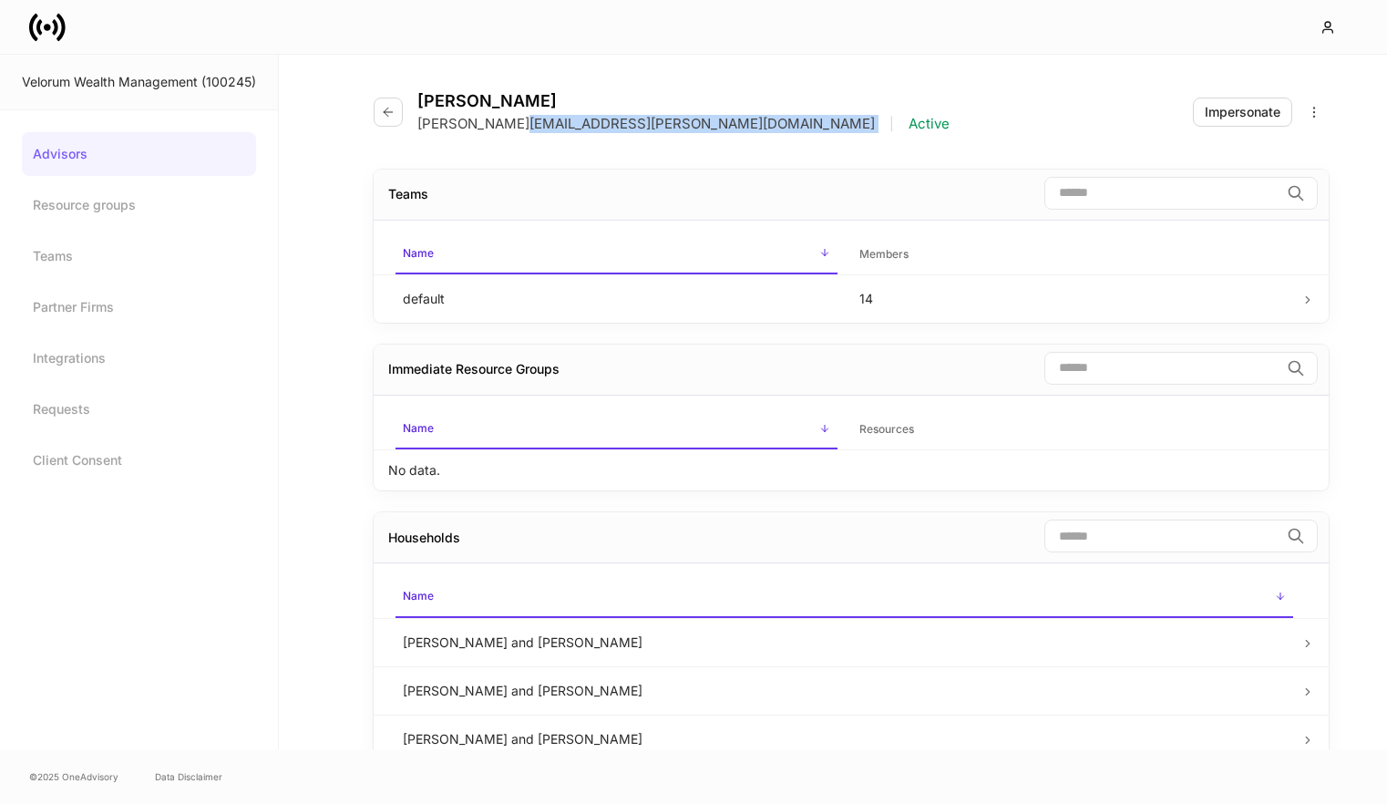
drag, startPoint x: 631, startPoint y: 118, endPoint x: 519, endPoint y: 119, distance: 112.1
click at [519, 119] on div "Bernard.reed@velorumwm.com | Active" at bounding box center [683, 124] width 532 height 18
copy p "velorumwm.com"
click at [1206, 109] on div "Impersonate" at bounding box center [1243, 112] width 76 height 18
click at [64, 13] on icon at bounding box center [47, 27] width 36 height 36
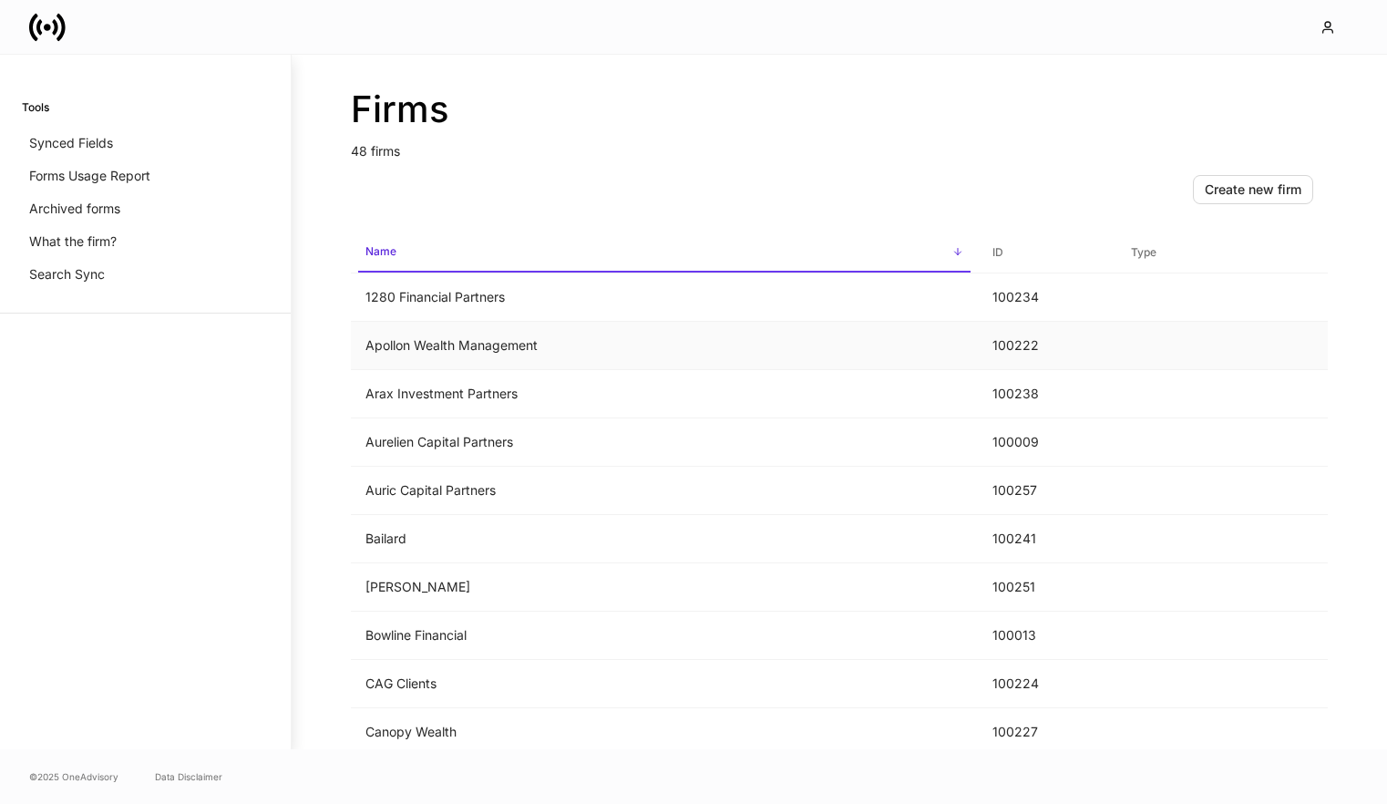
click at [514, 330] on td "Apollon Wealth Management" at bounding box center [664, 346] width 627 height 48
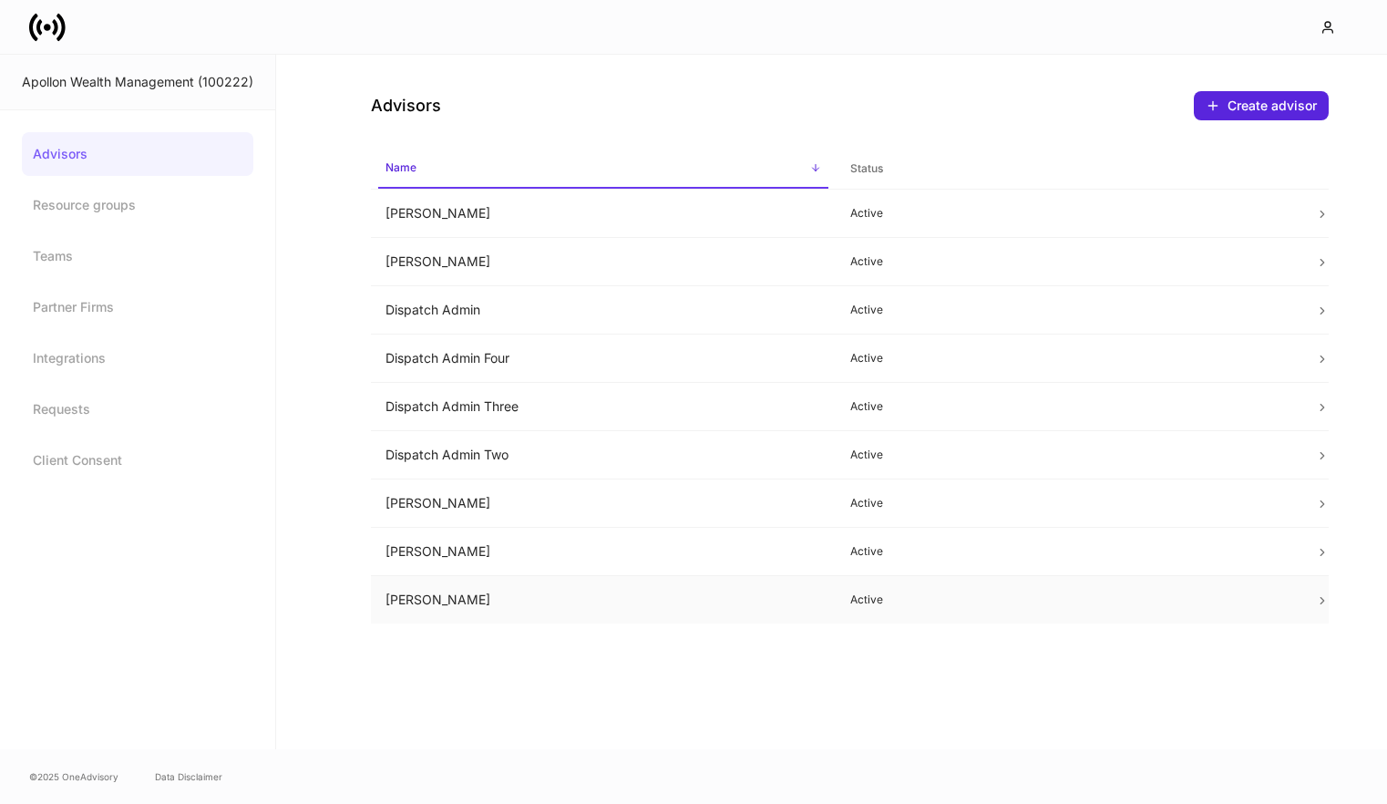
click at [553, 604] on td "Teresa Matthews-Fletcher" at bounding box center [603, 600] width 465 height 48
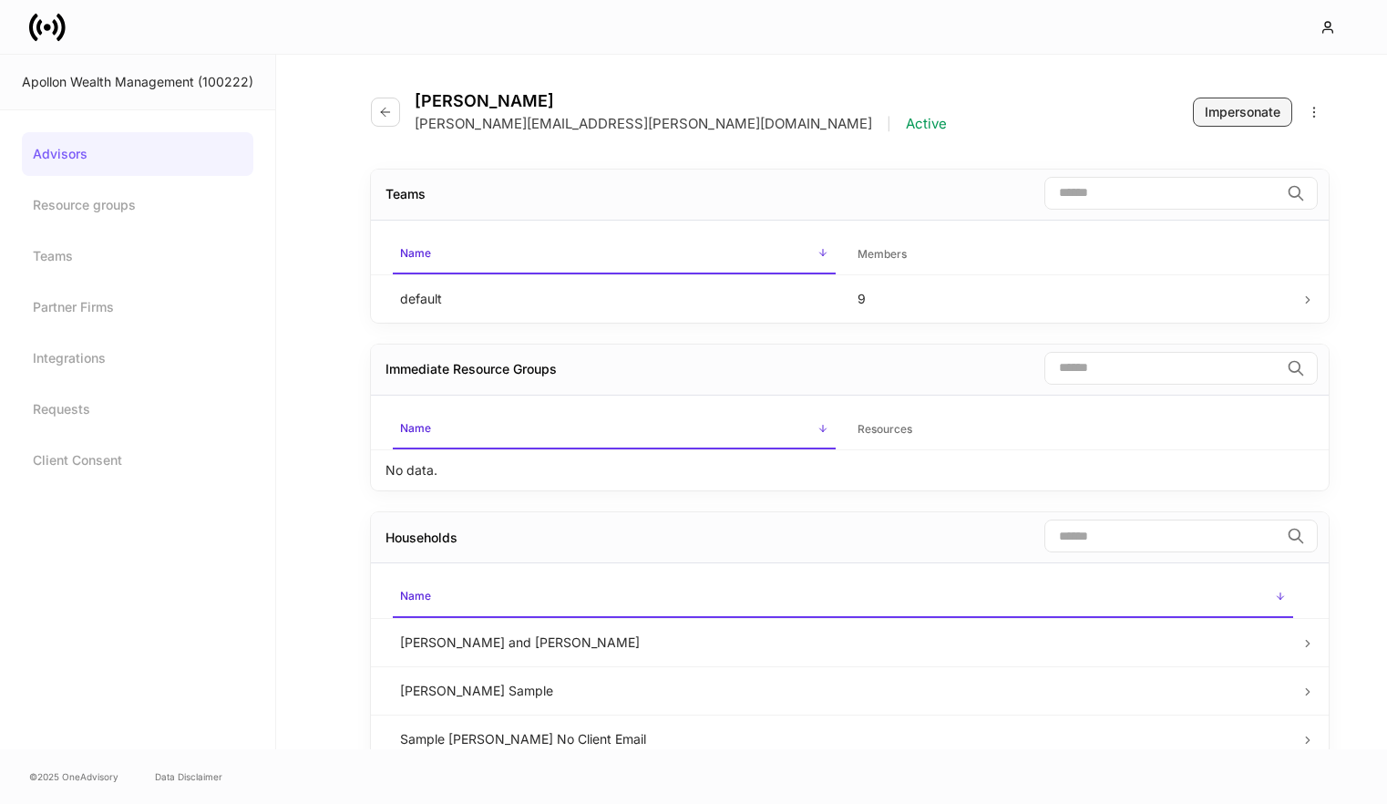
click at [1238, 113] on div "Impersonate" at bounding box center [1243, 112] width 76 height 18
